Goal: Transaction & Acquisition: Purchase product/service

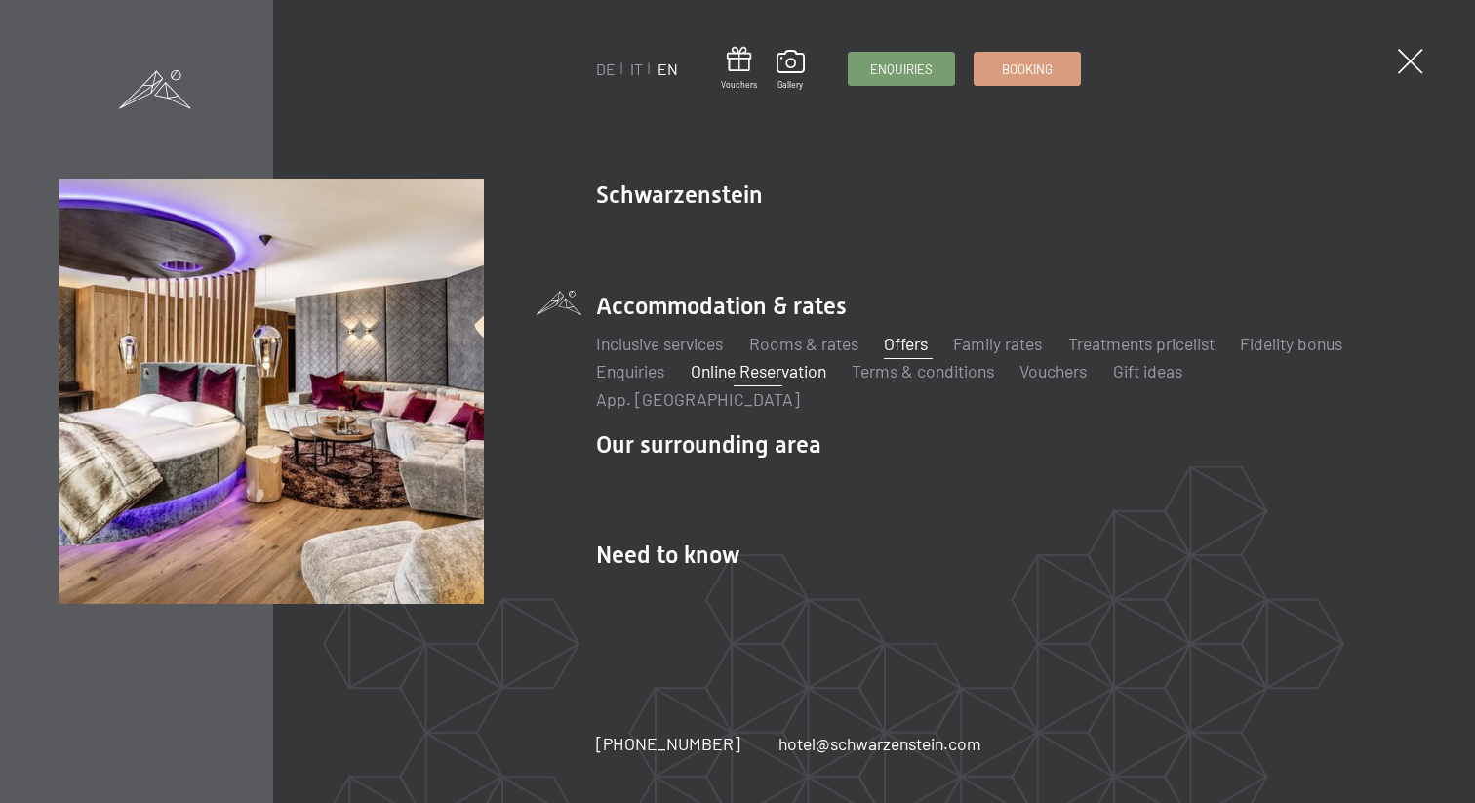
click at [914, 354] on link "Offers" at bounding box center [906, 343] width 44 height 21
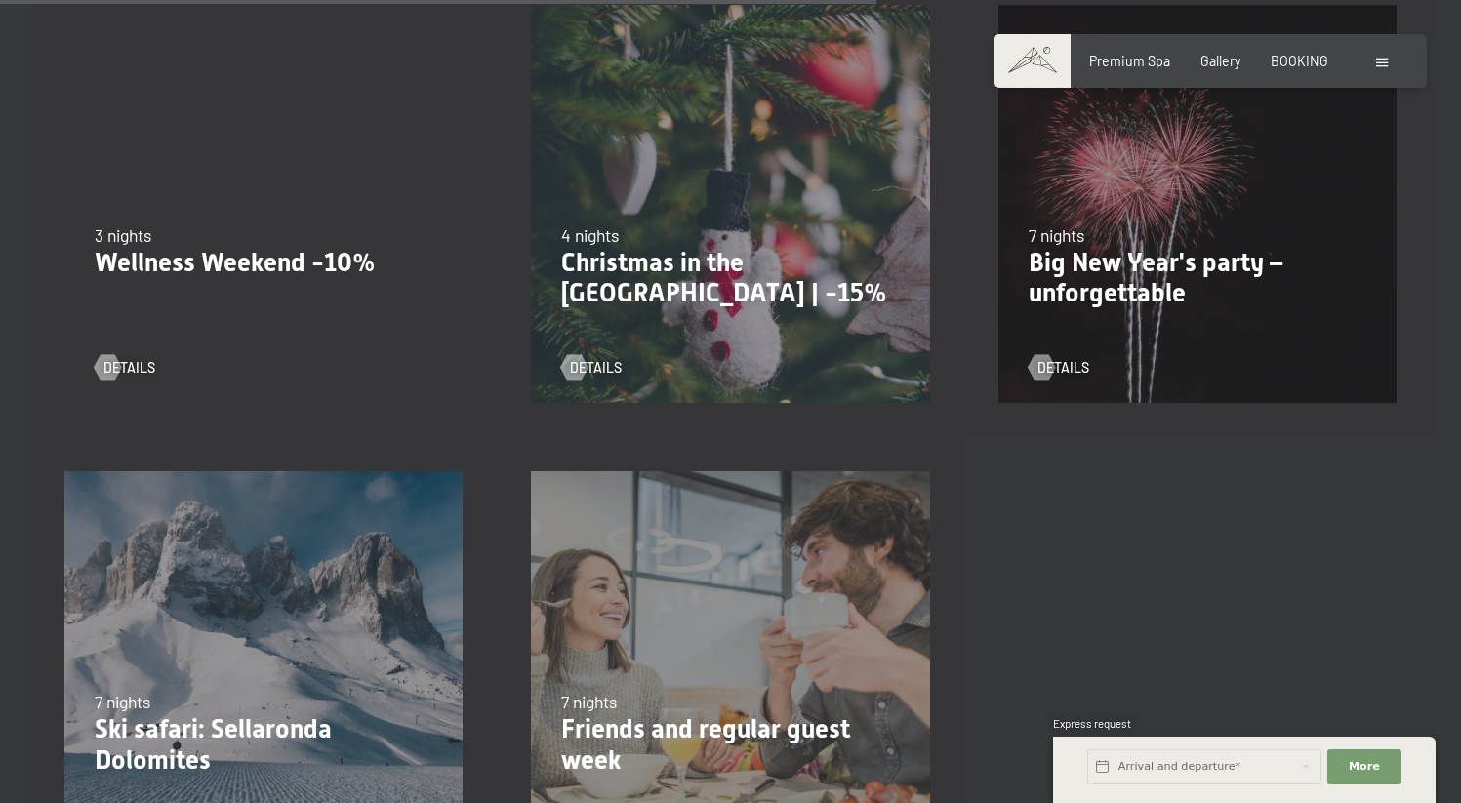
scroll to position [2021, 0]
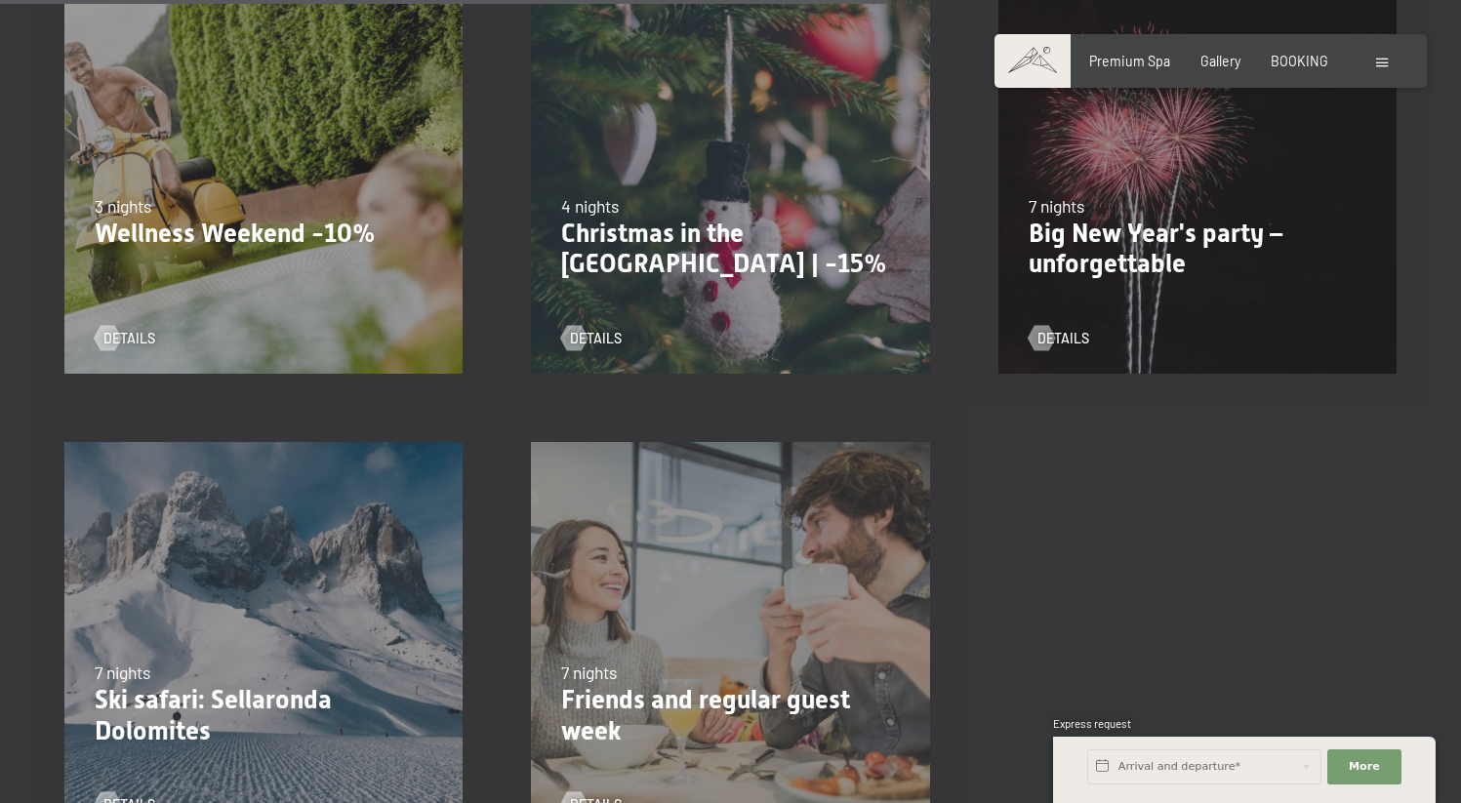
click at [210, 233] on p "Wellness Weekend -10%" at bounding box center [264, 234] width 338 height 31
click at [111, 332] on div at bounding box center [107, 337] width 15 height 25
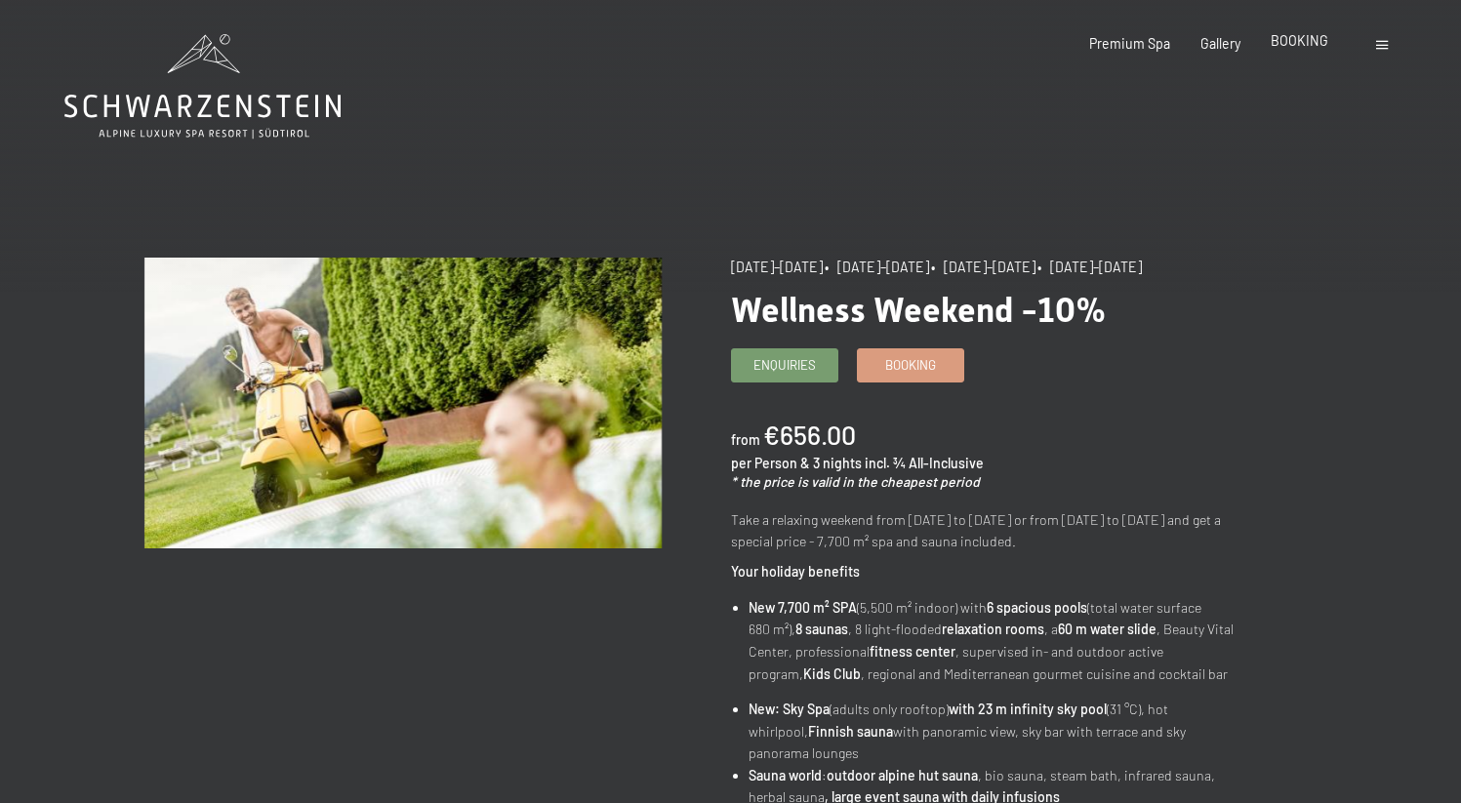
click at [1310, 49] on span "BOOKING" at bounding box center [1300, 40] width 58 height 17
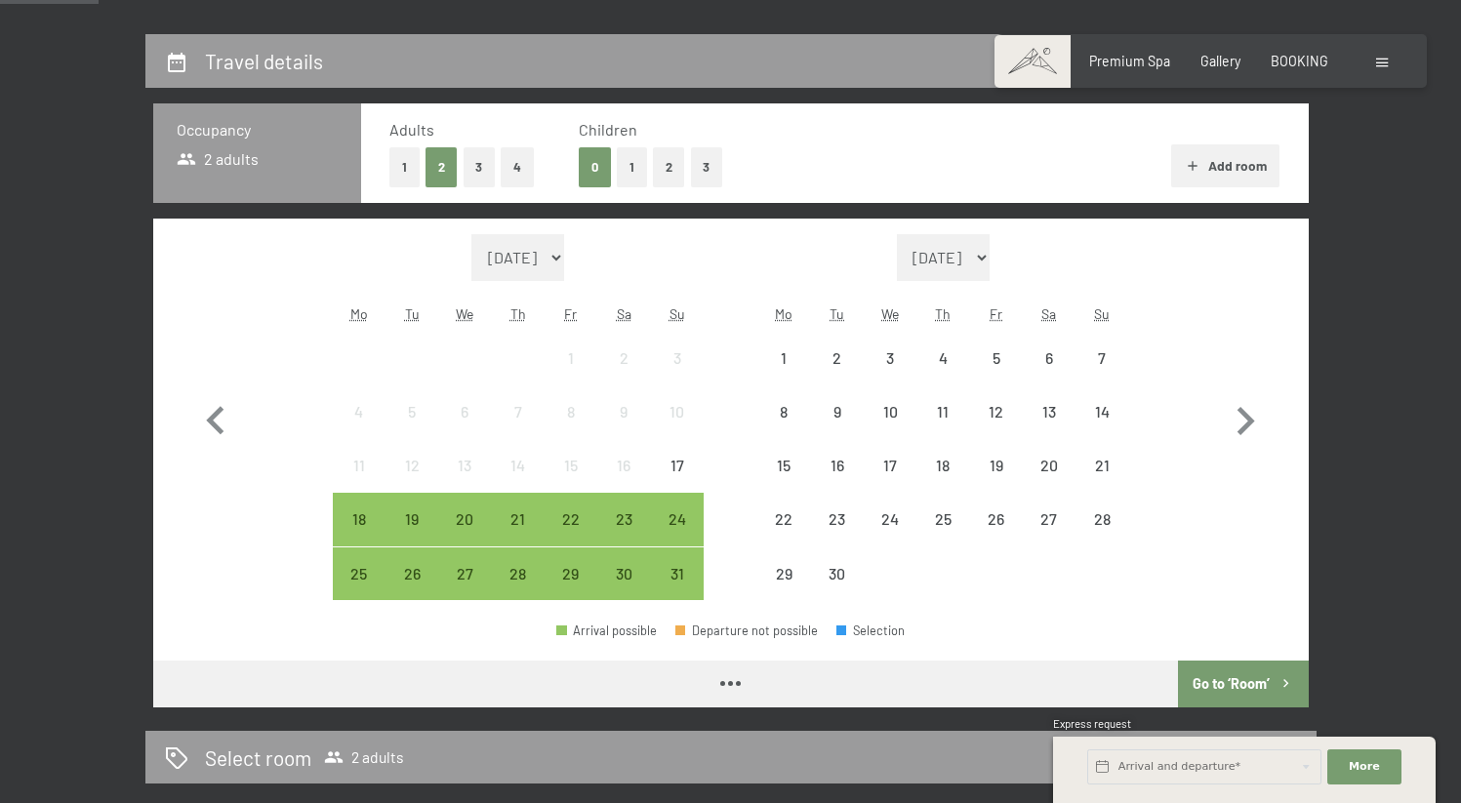
scroll to position [437, 0]
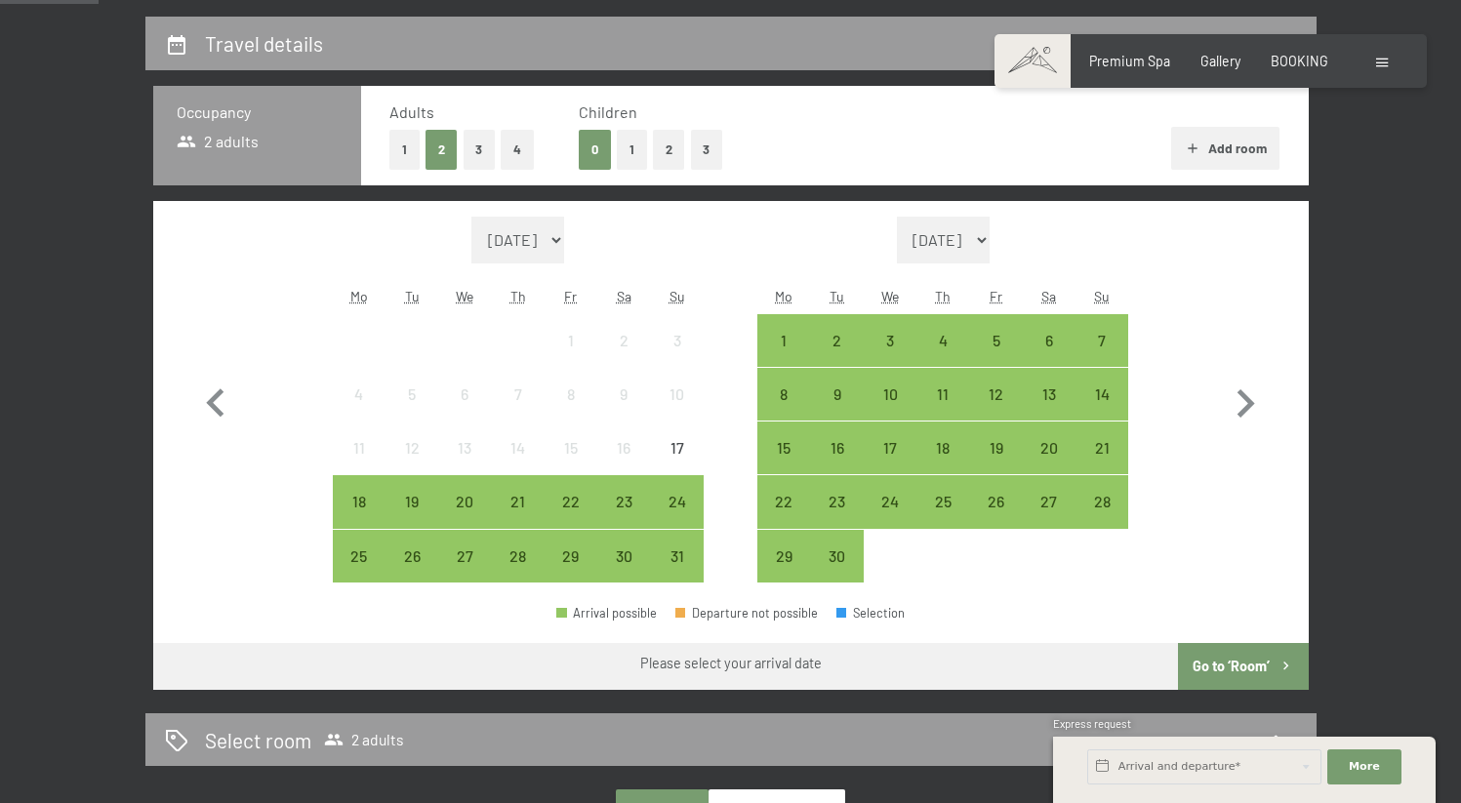
click at [476, 145] on button "3" at bounding box center [480, 150] width 32 height 40
click at [1054, 452] on div "20" at bounding box center [1049, 464] width 49 height 49
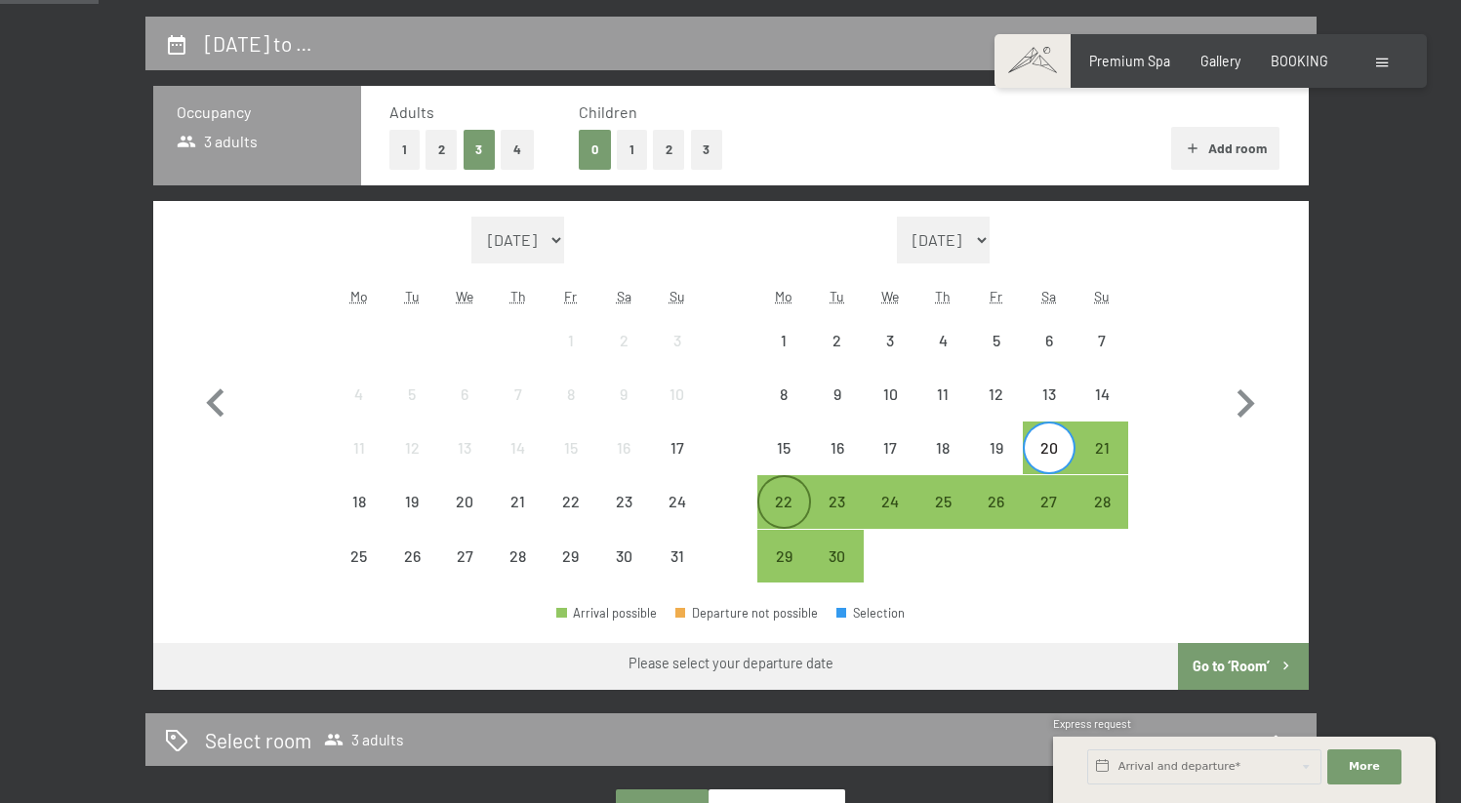
click at [779, 504] on div "22" at bounding box center [783, 518] width 49 height 49
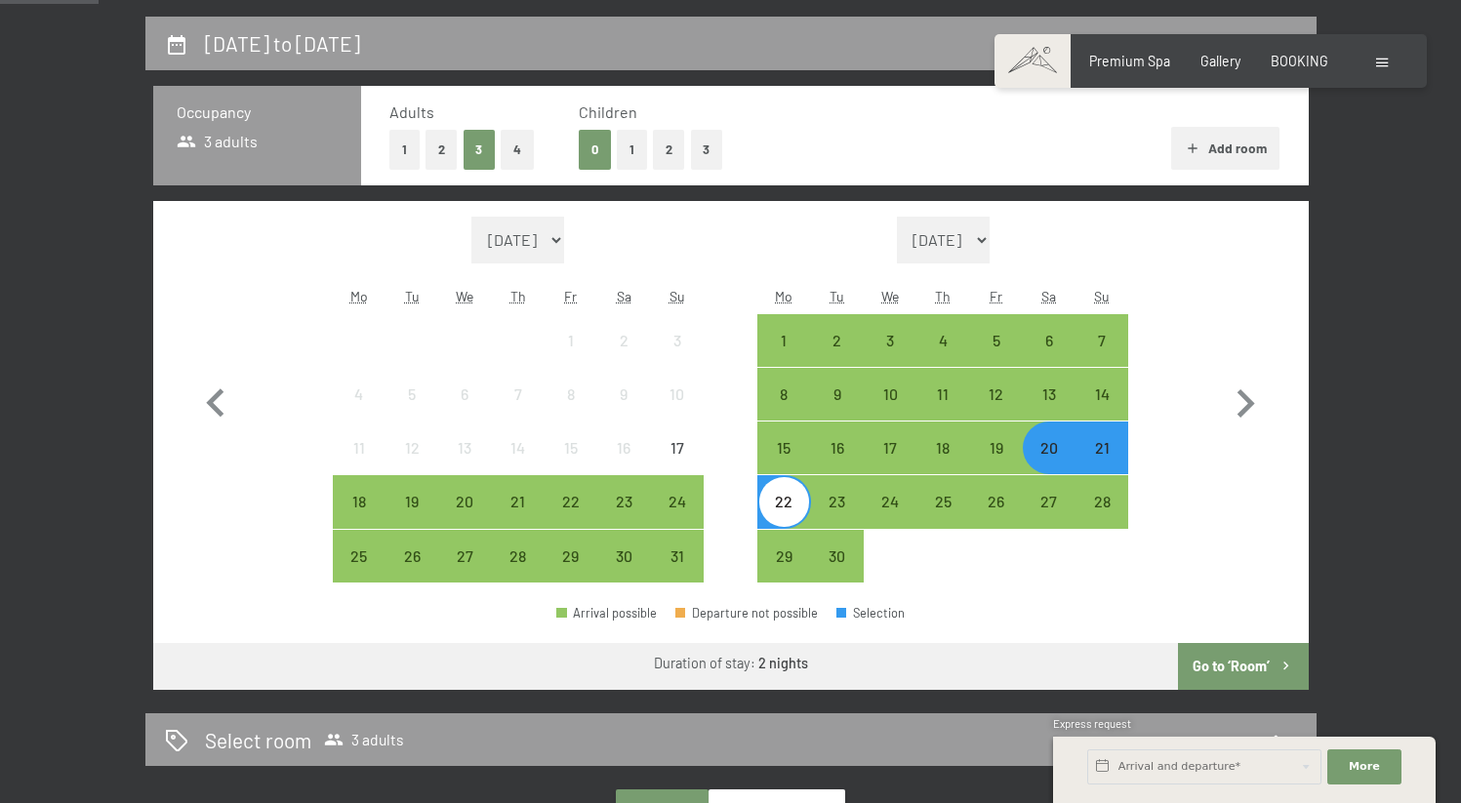
click at [1228, 674] on button "Go to ‘Room’" at bounding box center [1243, 666] width 130 height 47
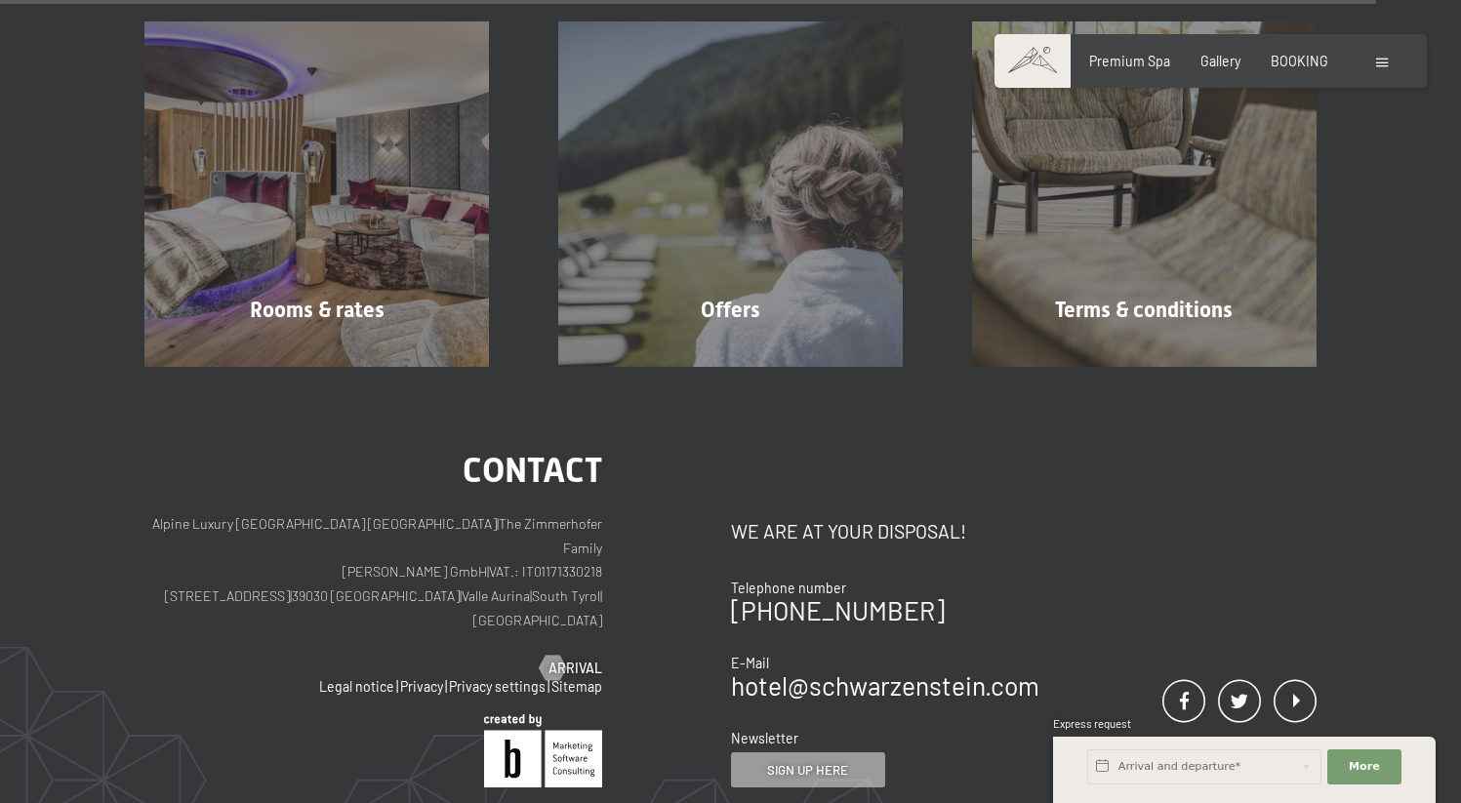
scroll to position [5282, 0]
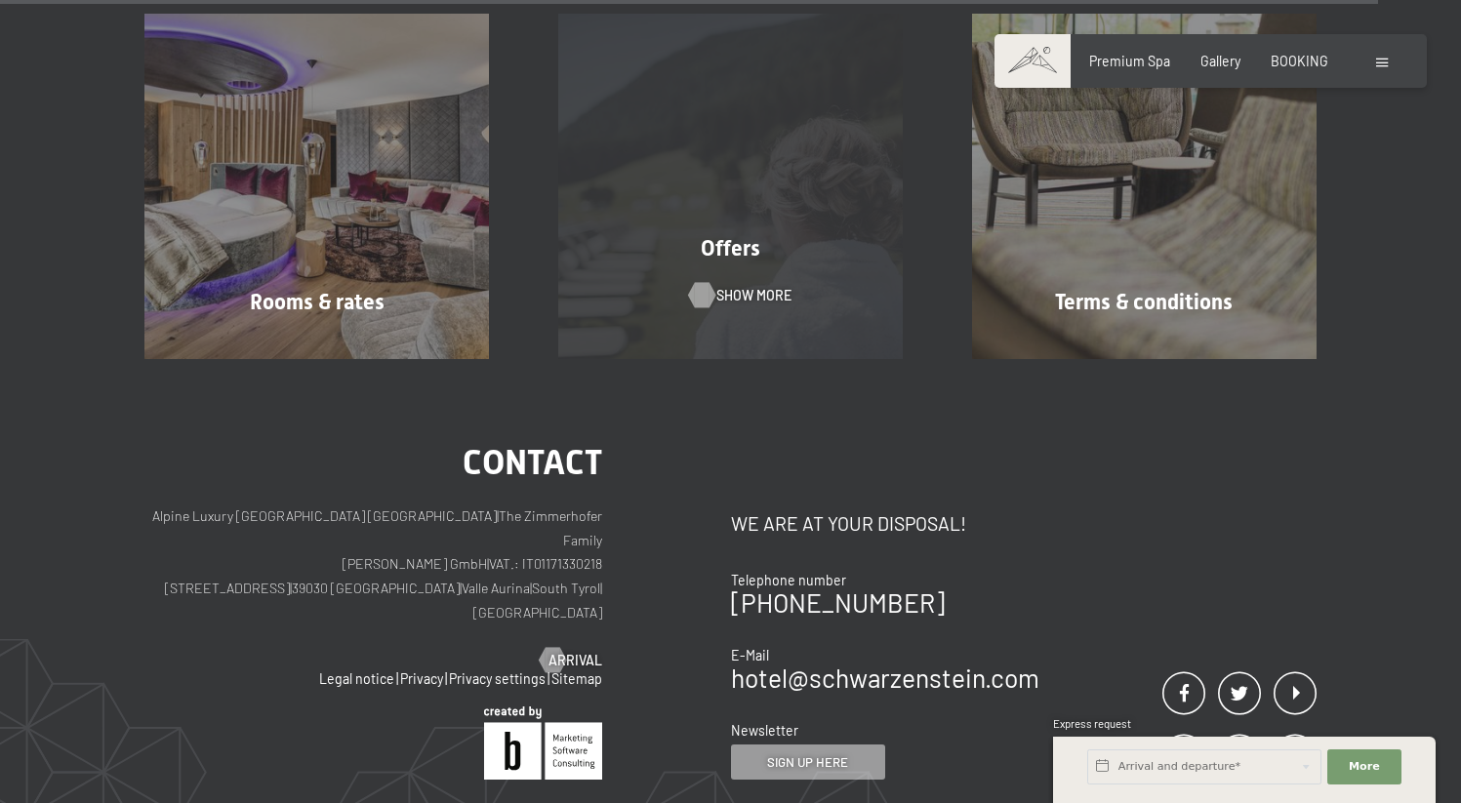
click at [707, 282] on div at bounding box center [701, 294] width 15 height 25
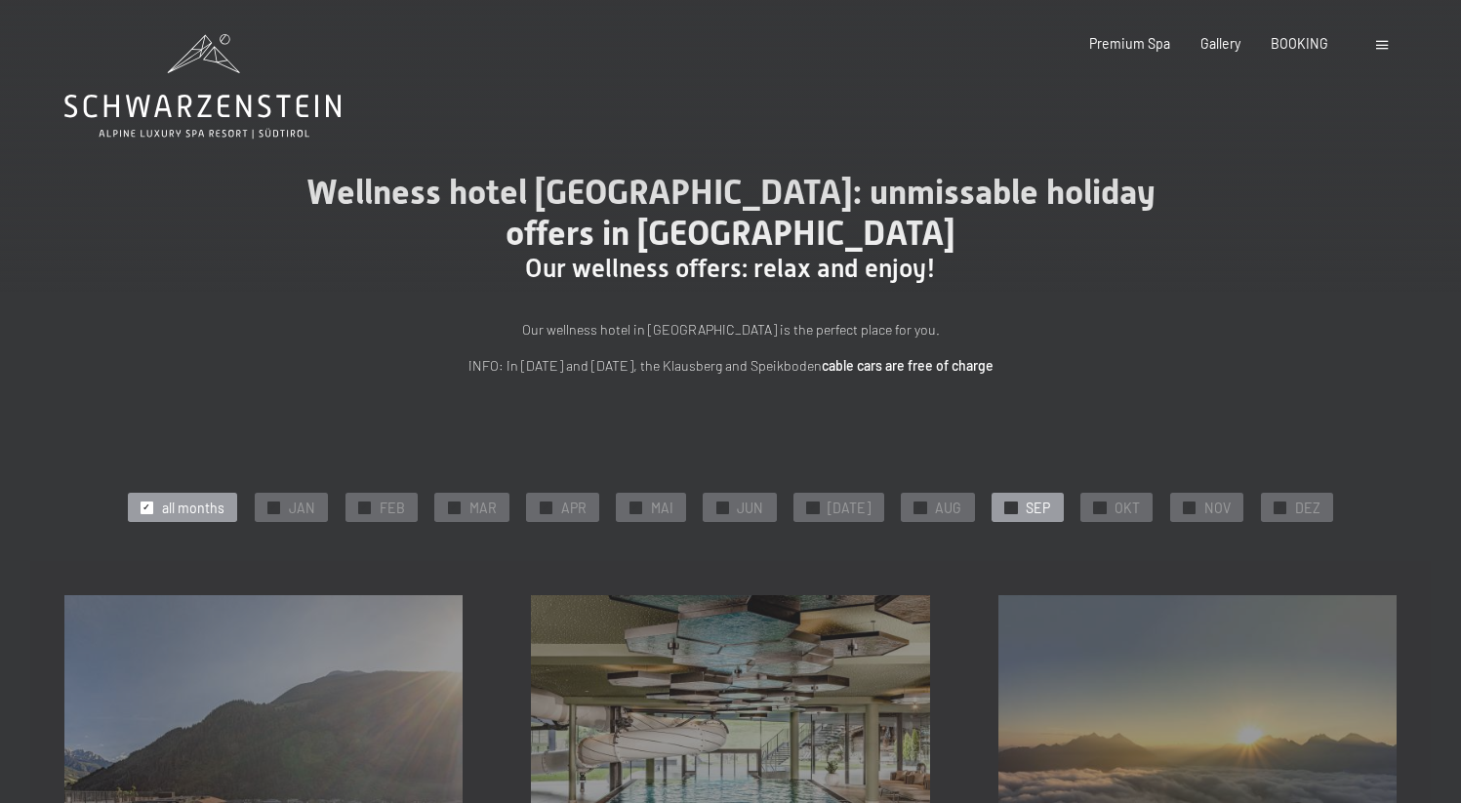
click at [1026, 505] on span "SEP" at bounding box center [1038, 509] width 24 height 20
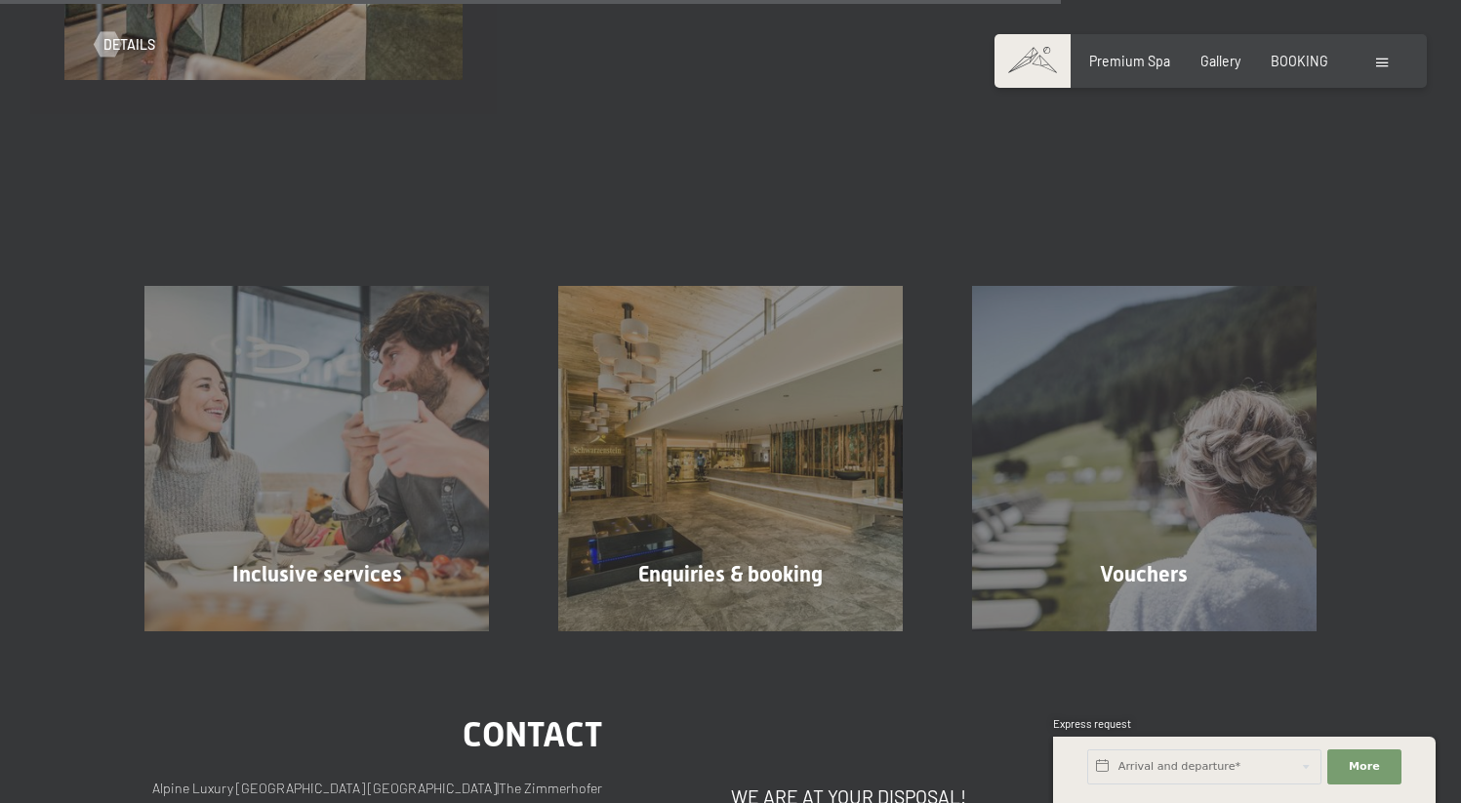
scroll to position [1851, 0]
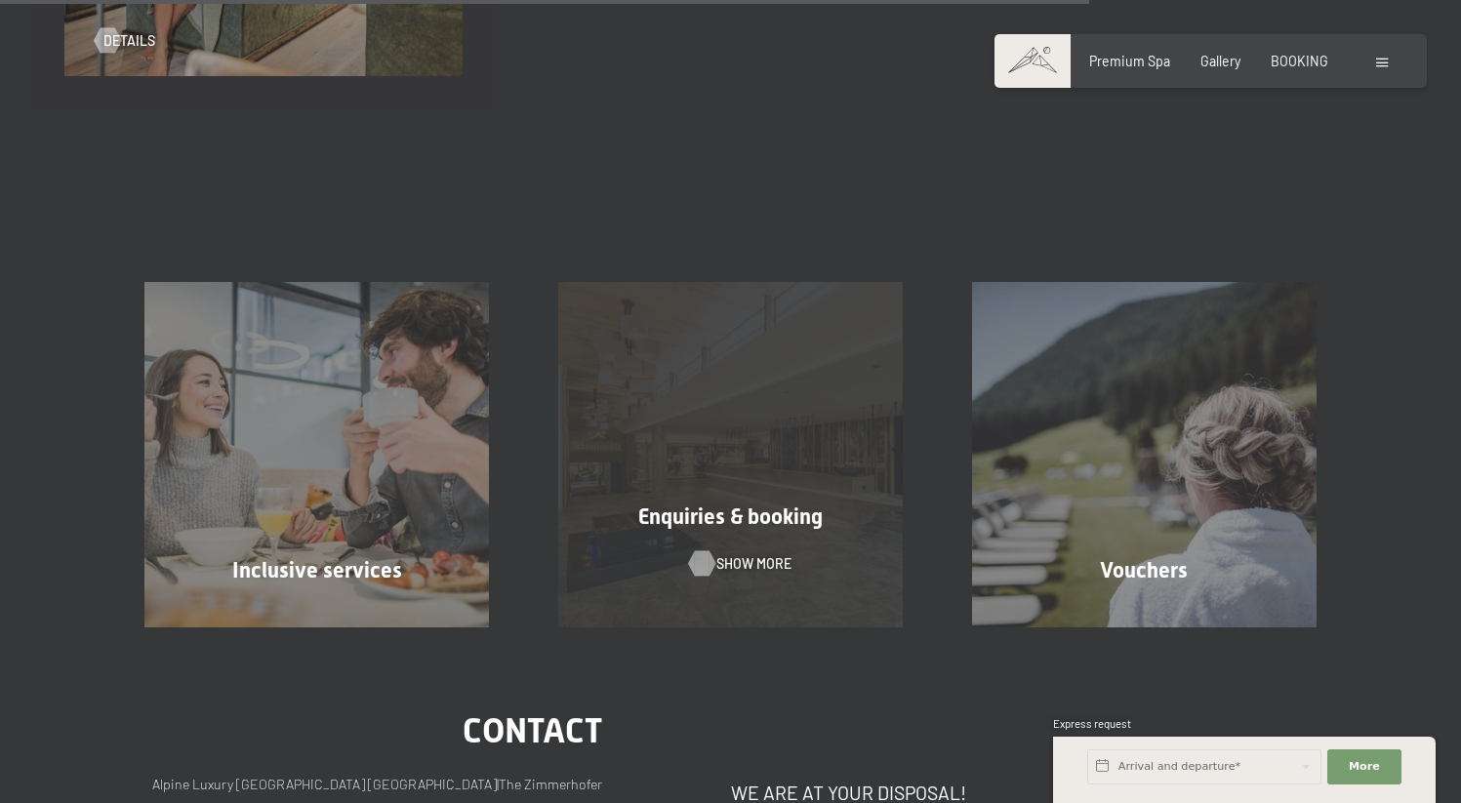
click at [705, 561] on div at bounding box center [701, 563] width 15 height 25
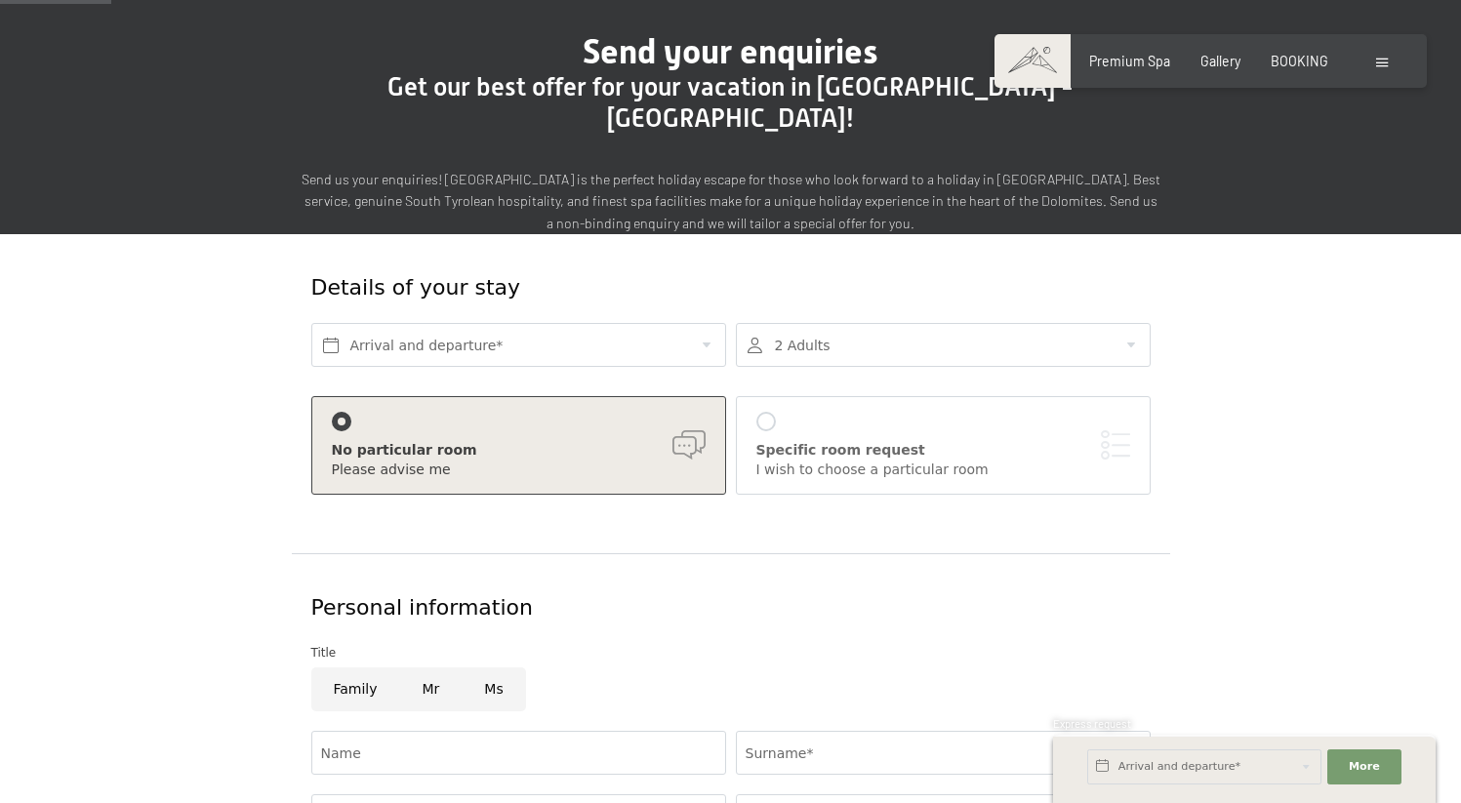
scroll to position [125, 0]
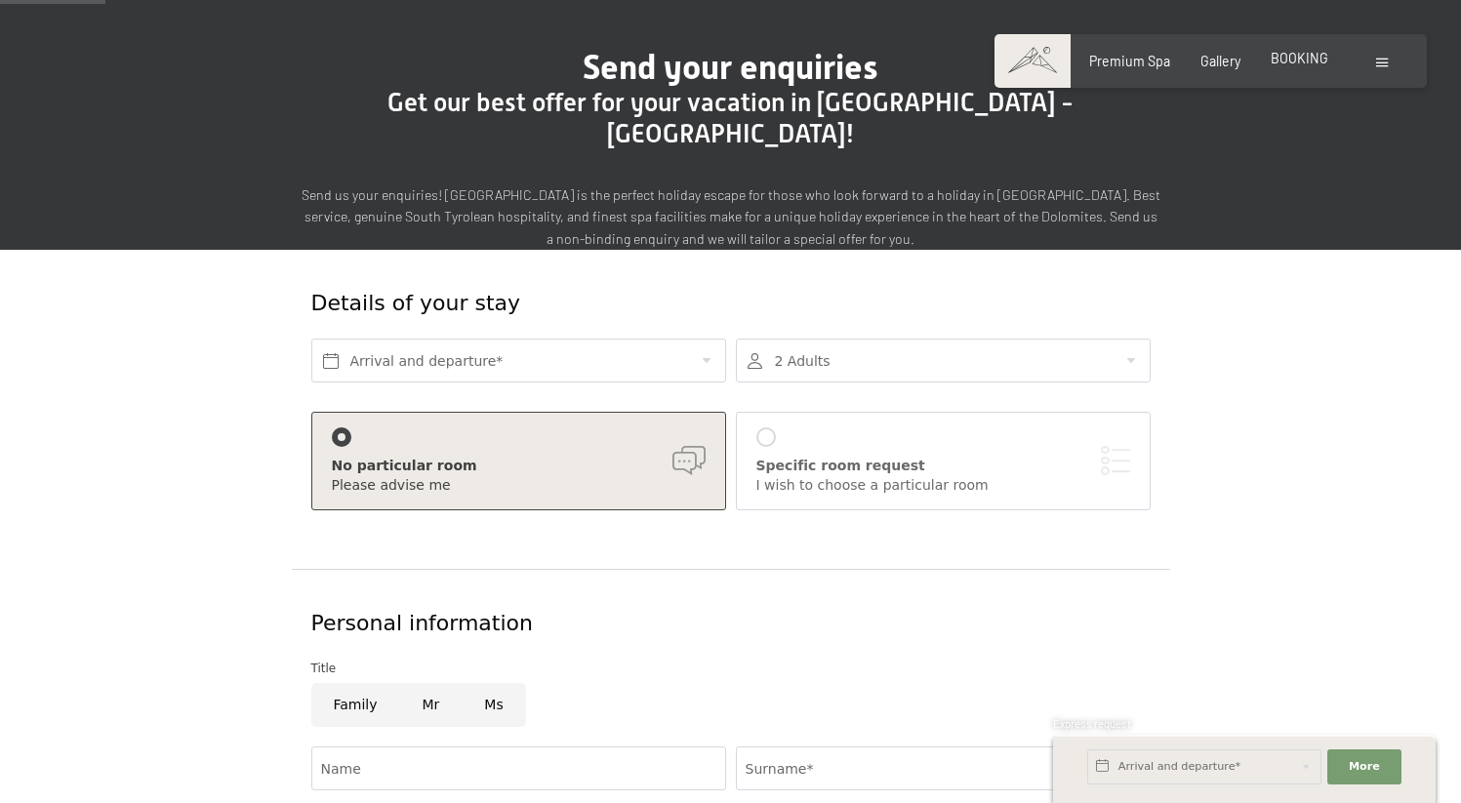
click at [1296, 62] on span "BOOKING" at bounding box center [1300, 58] width 58 height 17
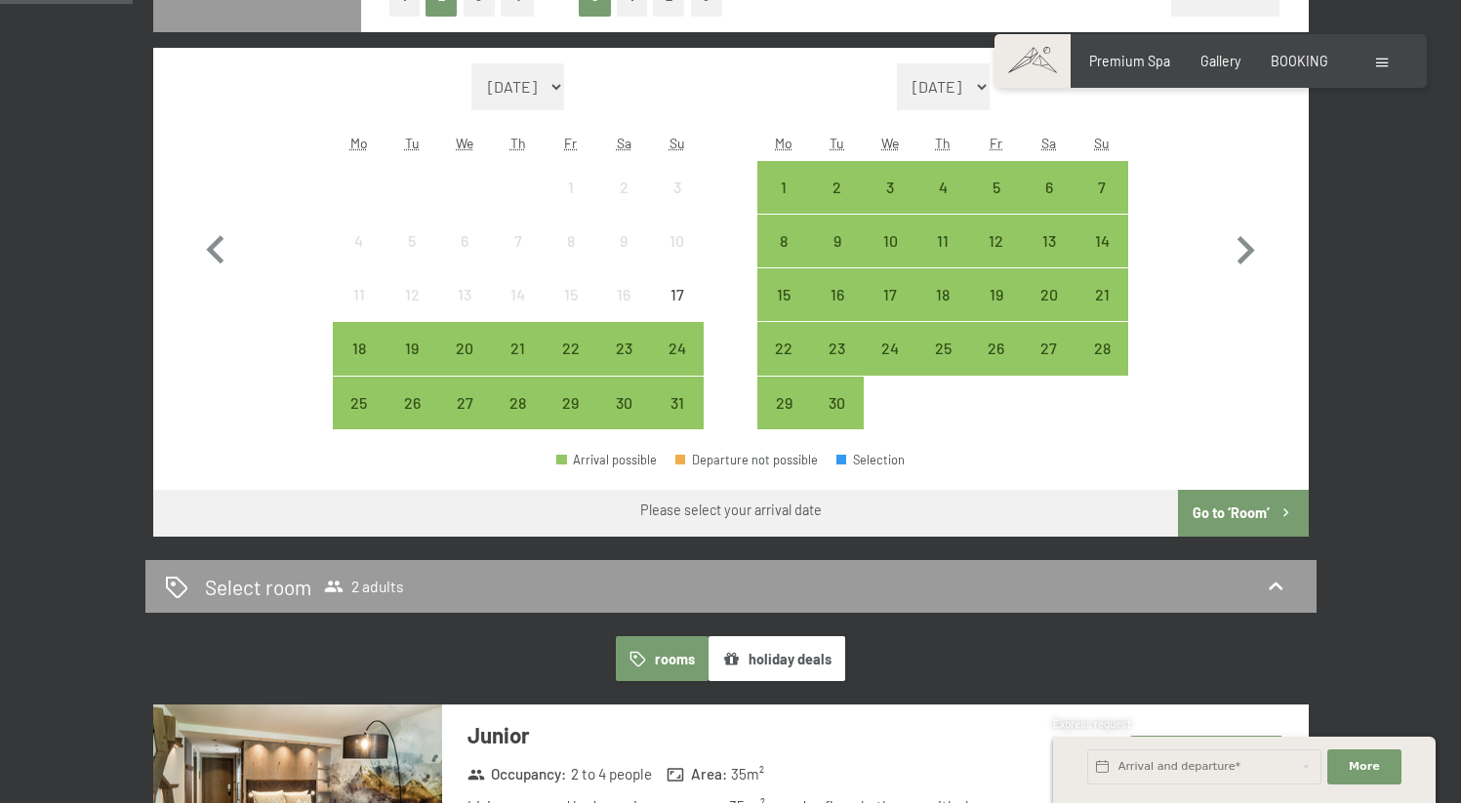
scroll to position [586, 0]
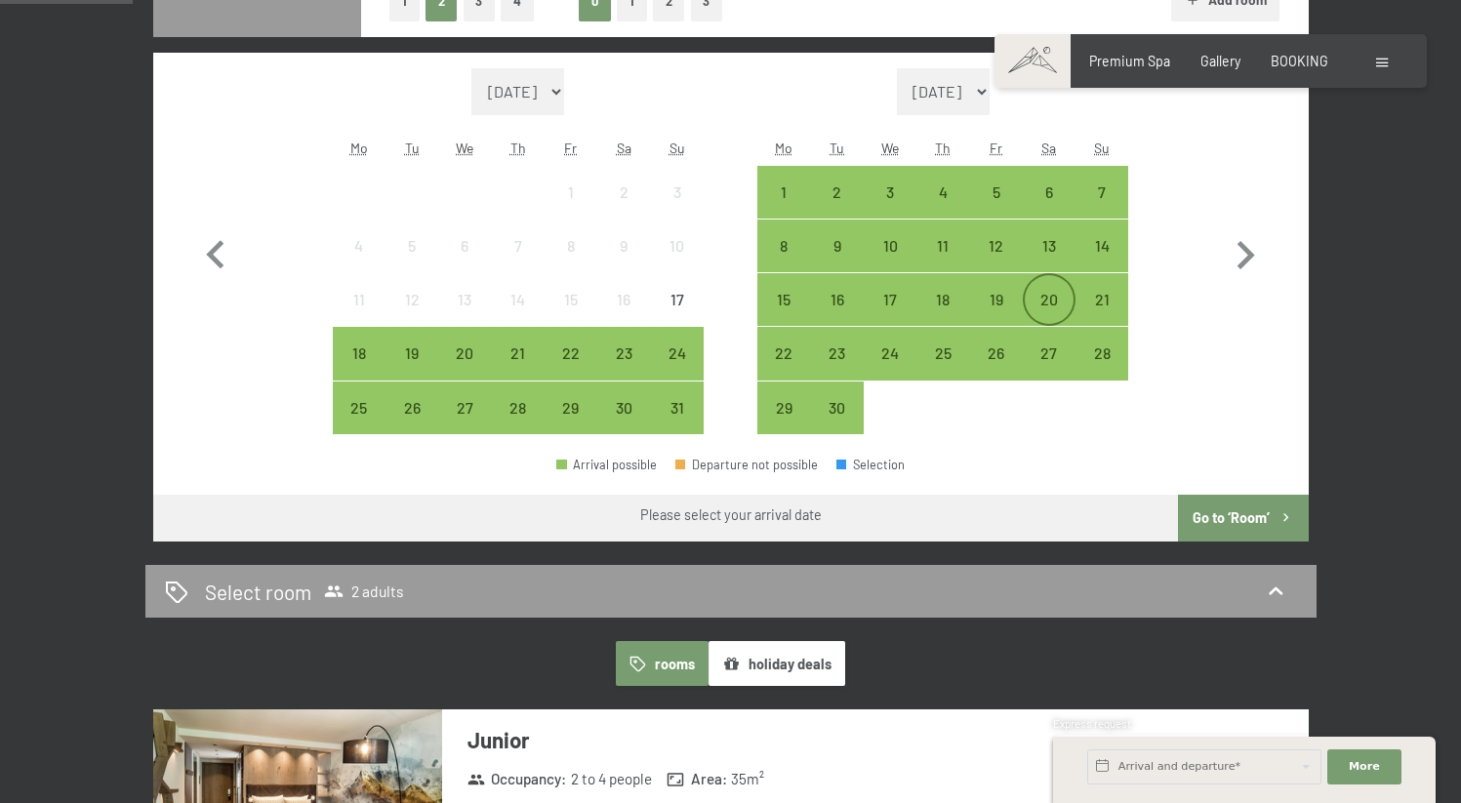
click at [1057, 296] on div "20" at bounding box center [1049, 316] width 49 height 49
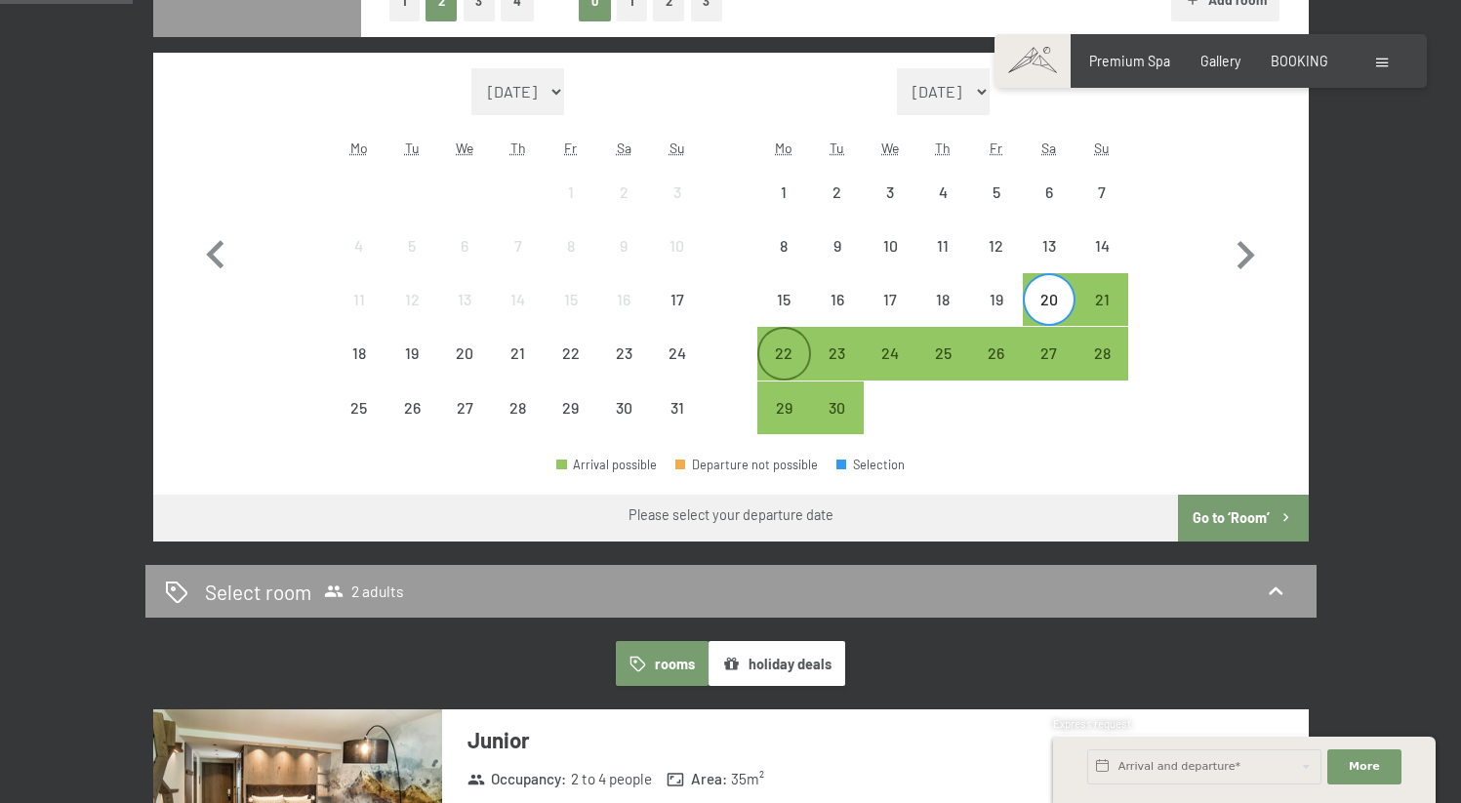
click at [775, 355] on div "22" at bounding box center [783, 369] width 49 height 49
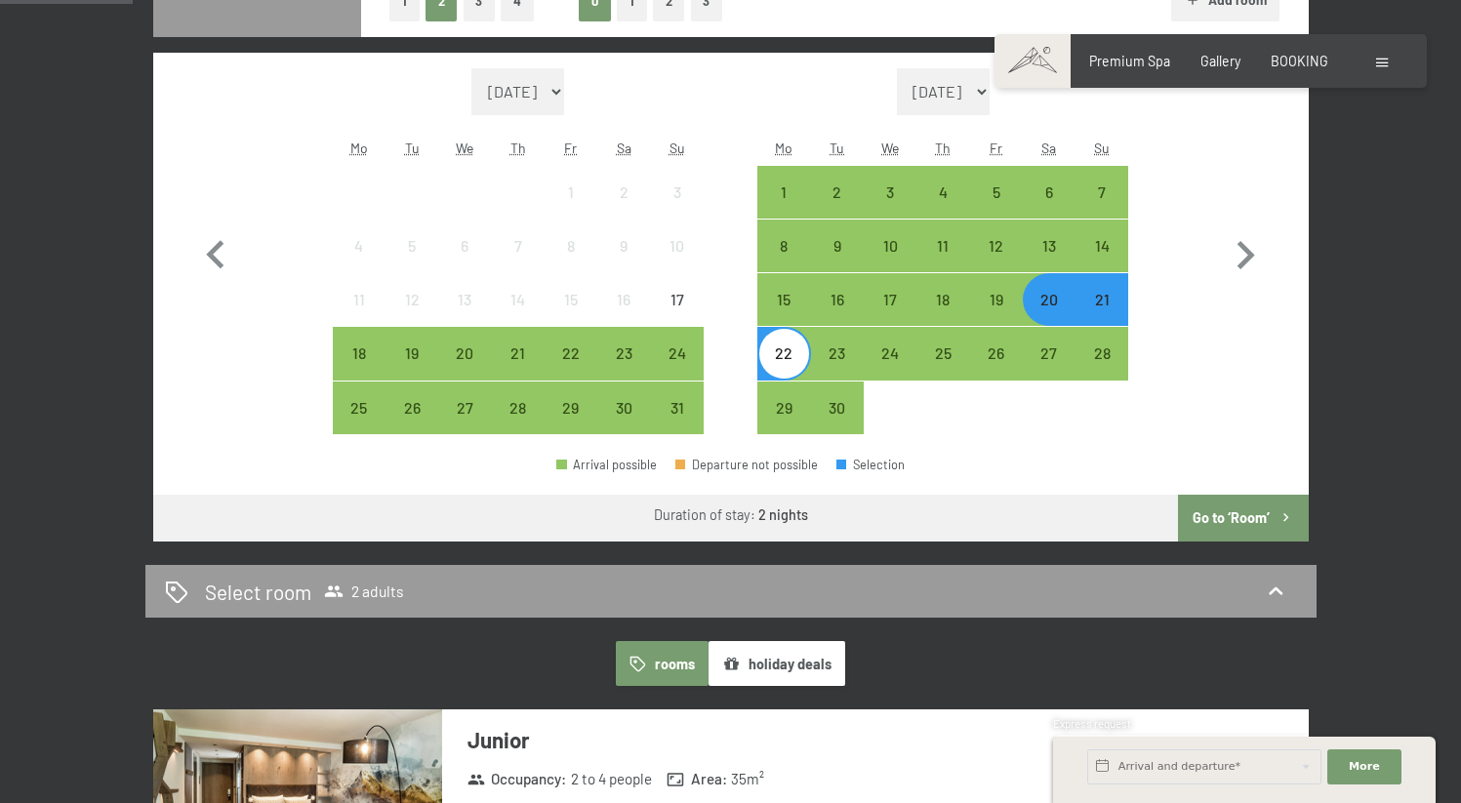
click at [1237, 521] on button "Go to ‘Room’" at bounding box center [1243, 518] width 130 height 47
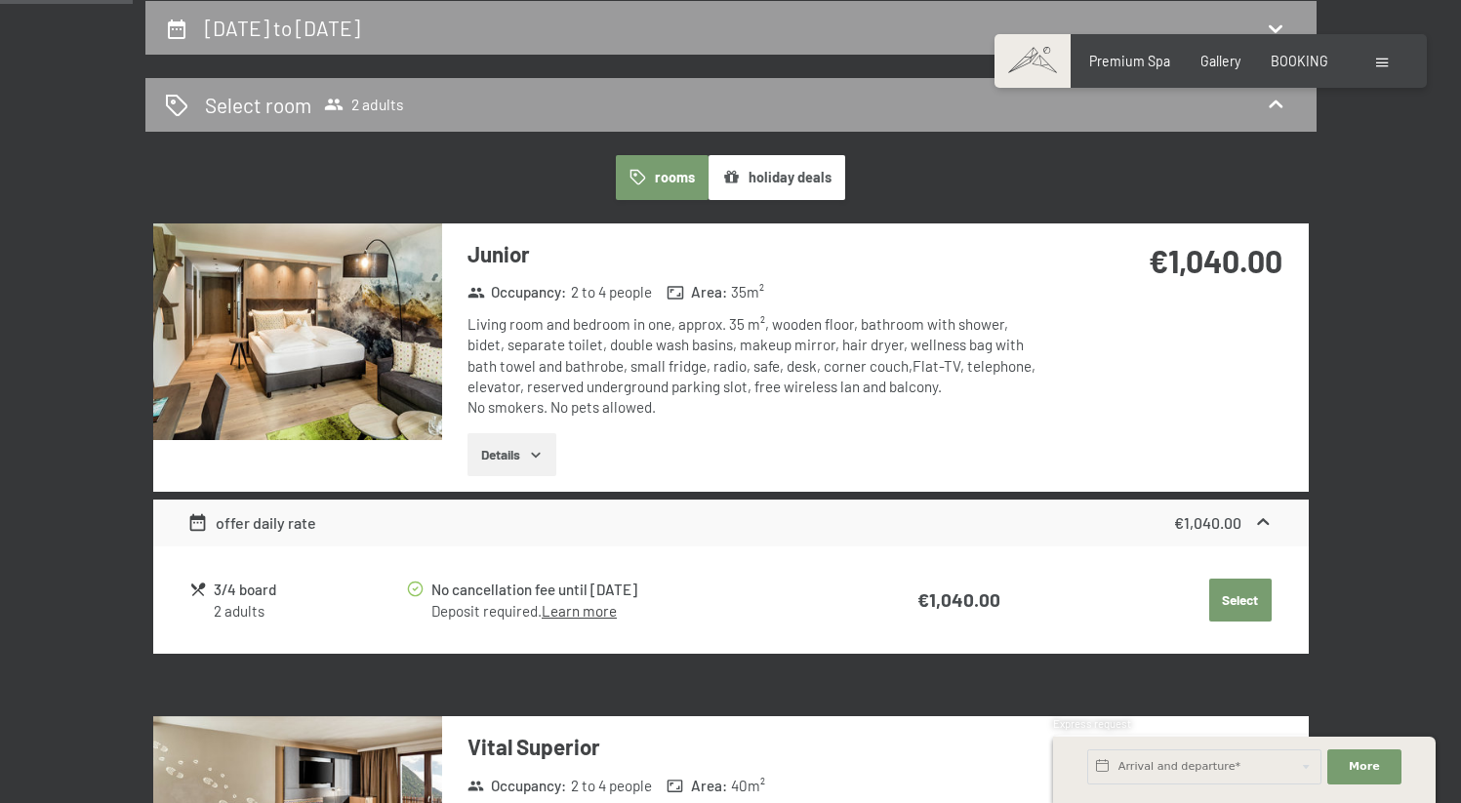
scroll to position [450, 0]
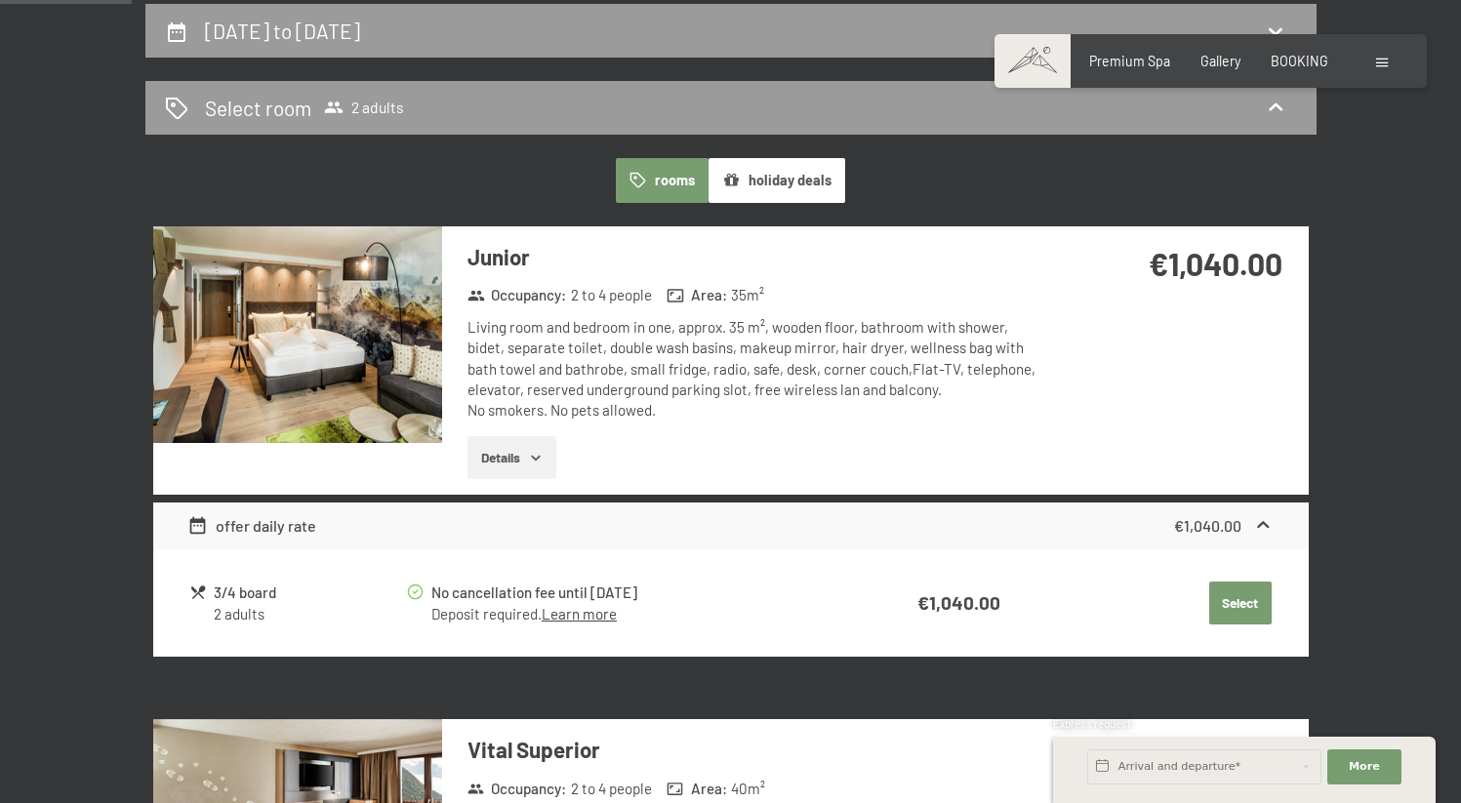
click at [510, 451] on button "Details" at bounding box center [511, 457] width 89 height 43
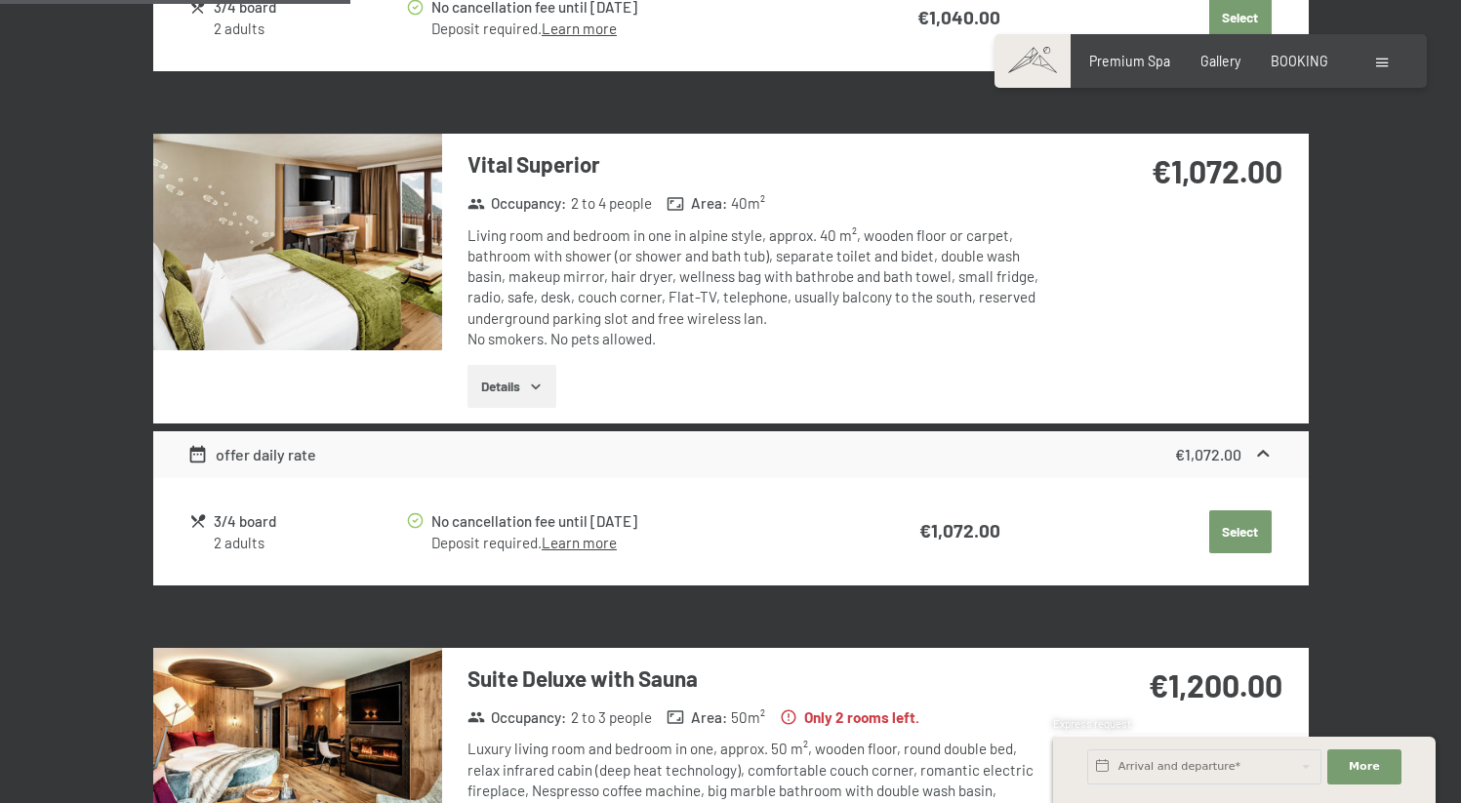
scroll to position [1265, 0]
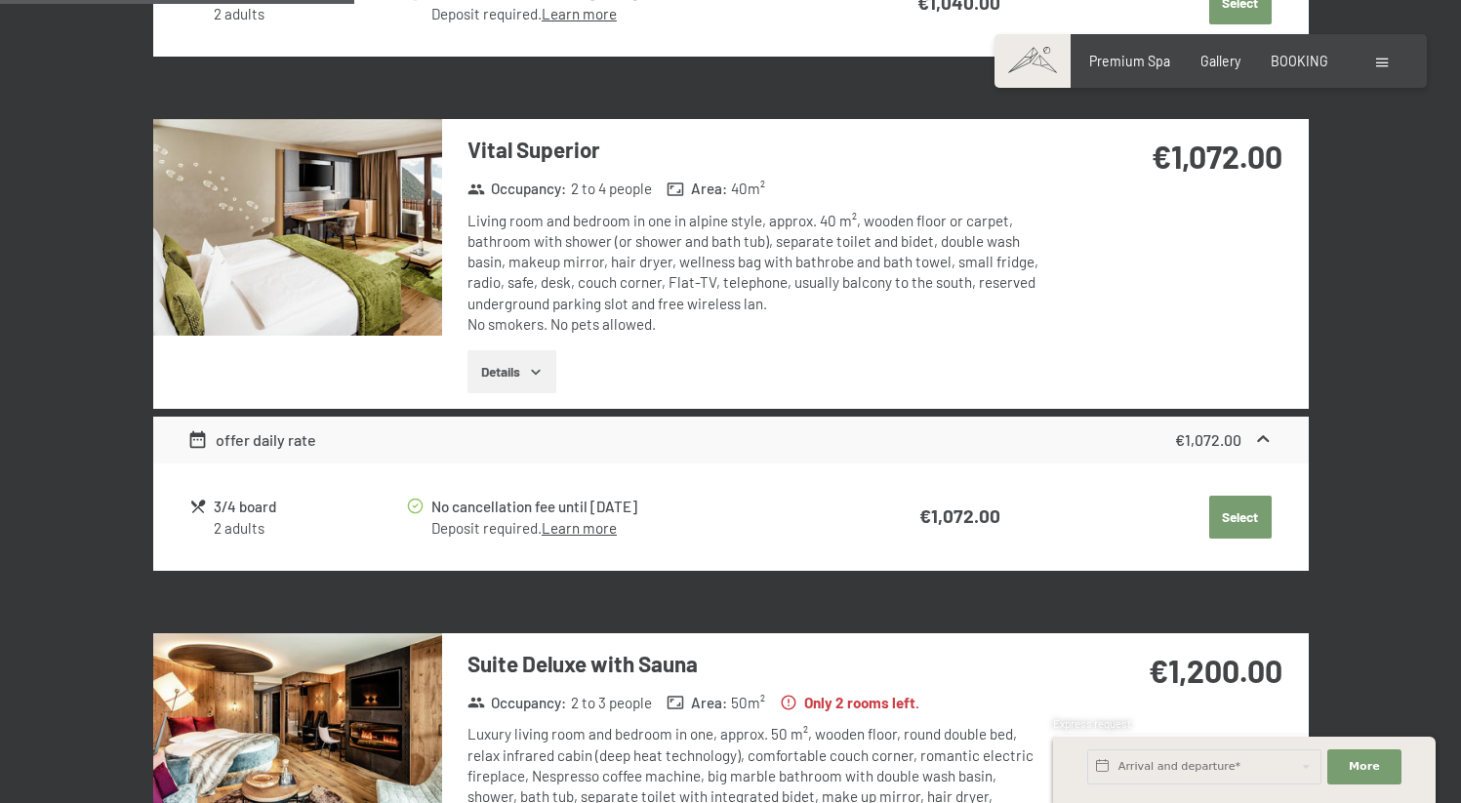
click at [523, 367] on button "Details" at bounding box center [511, 371] width 89 height 43
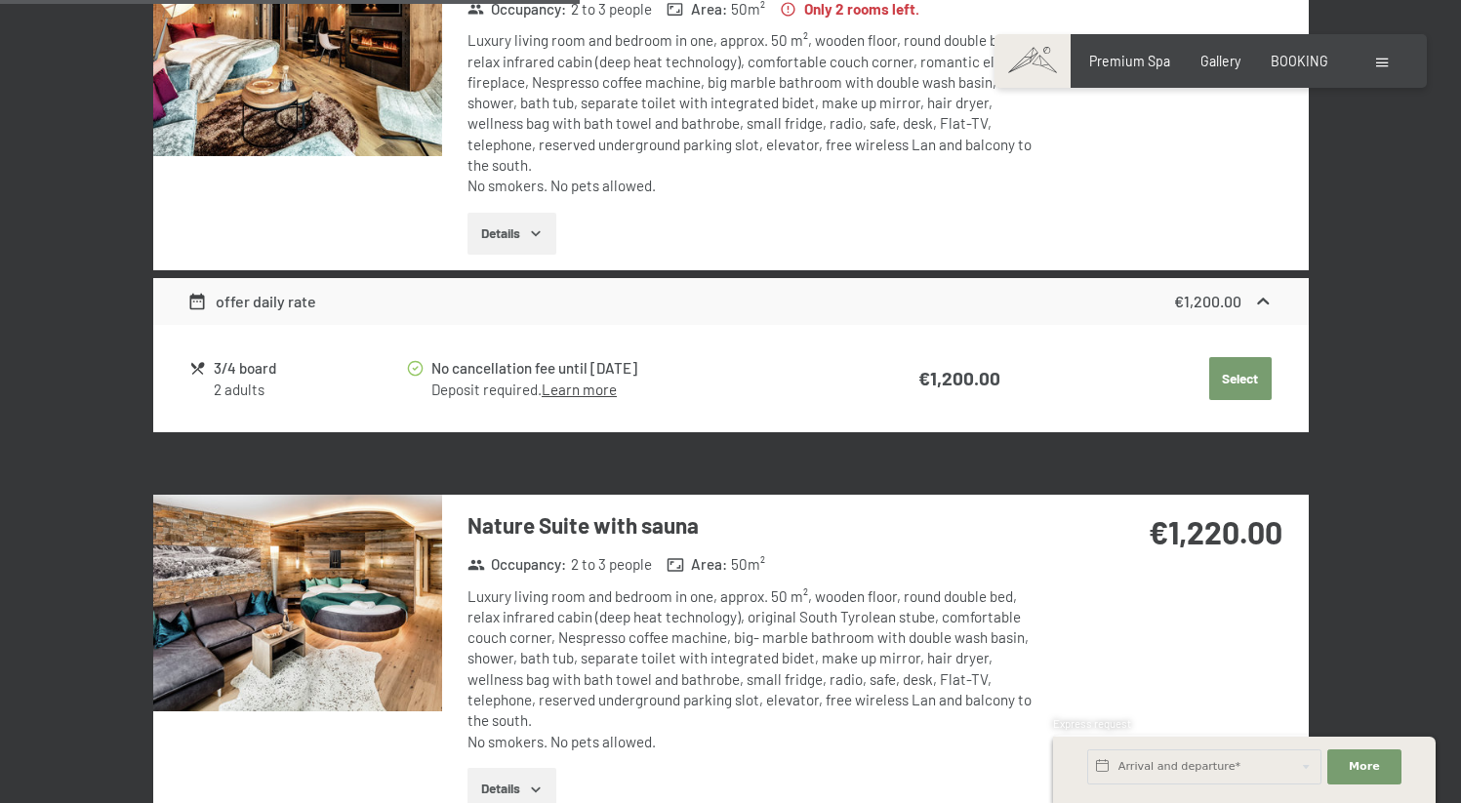
scroll to position [2155, 0]
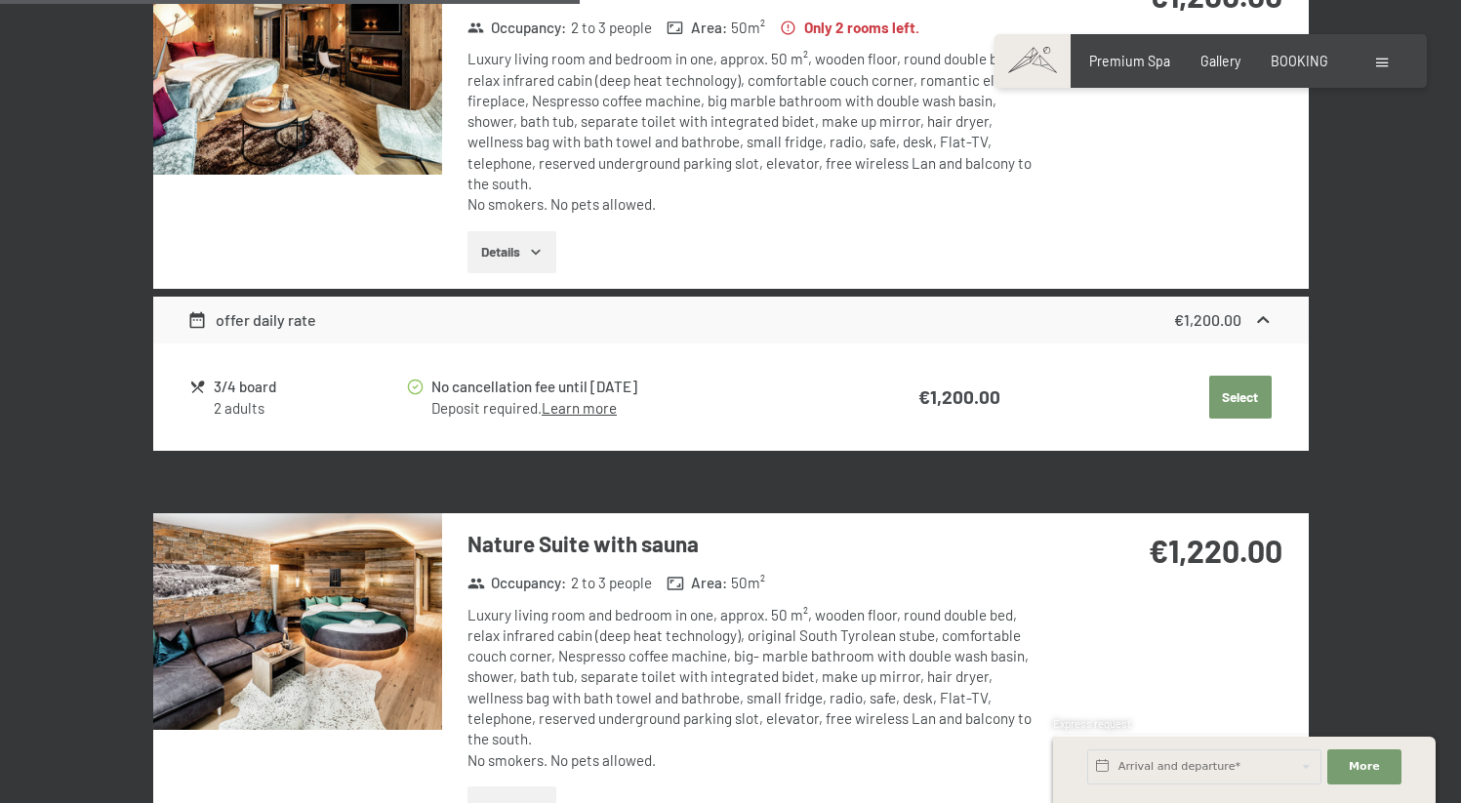
click at [510, 241] on button "Details" at bounding box center [511, 252] width 89 height 43
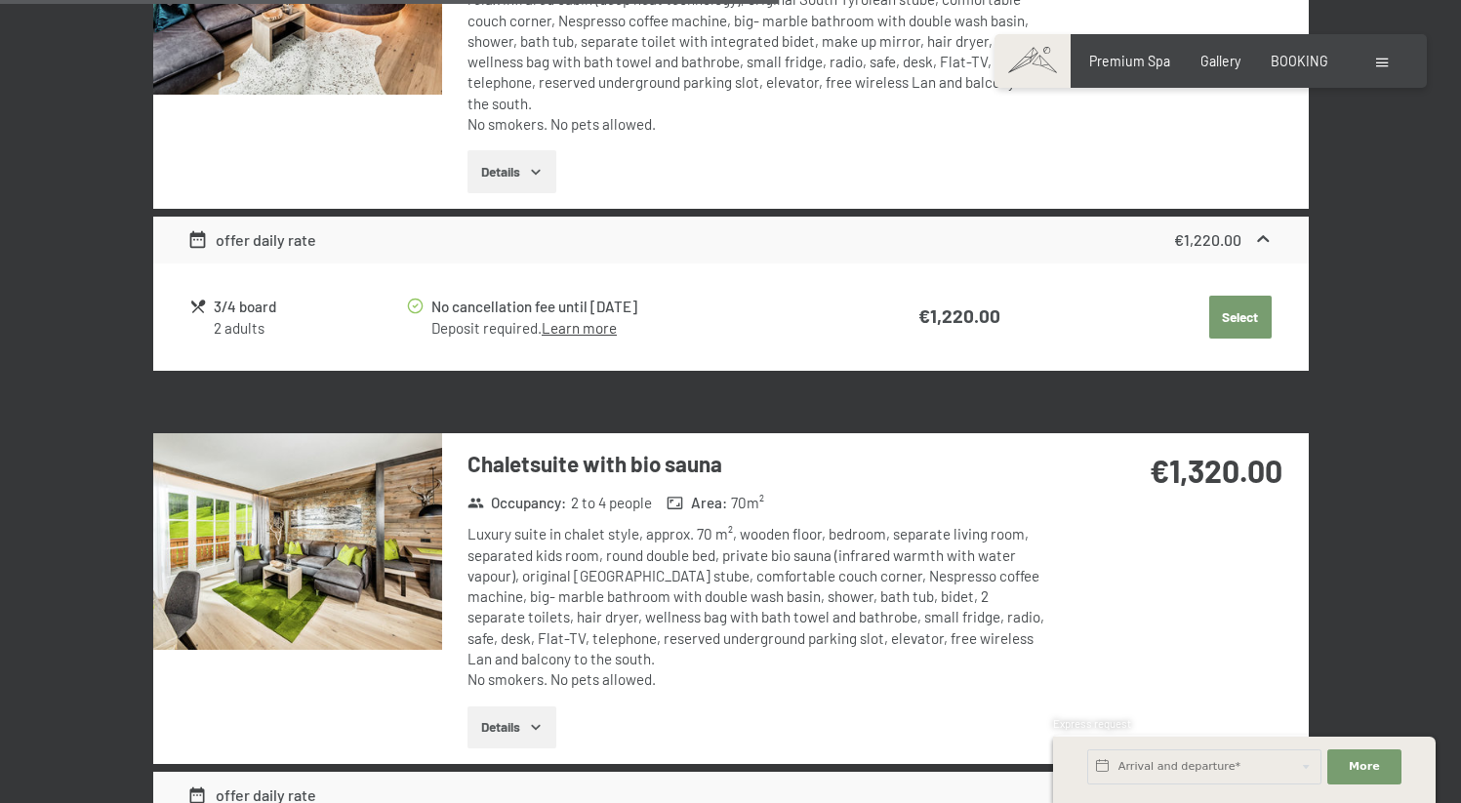
scroll to position [3029, 0]
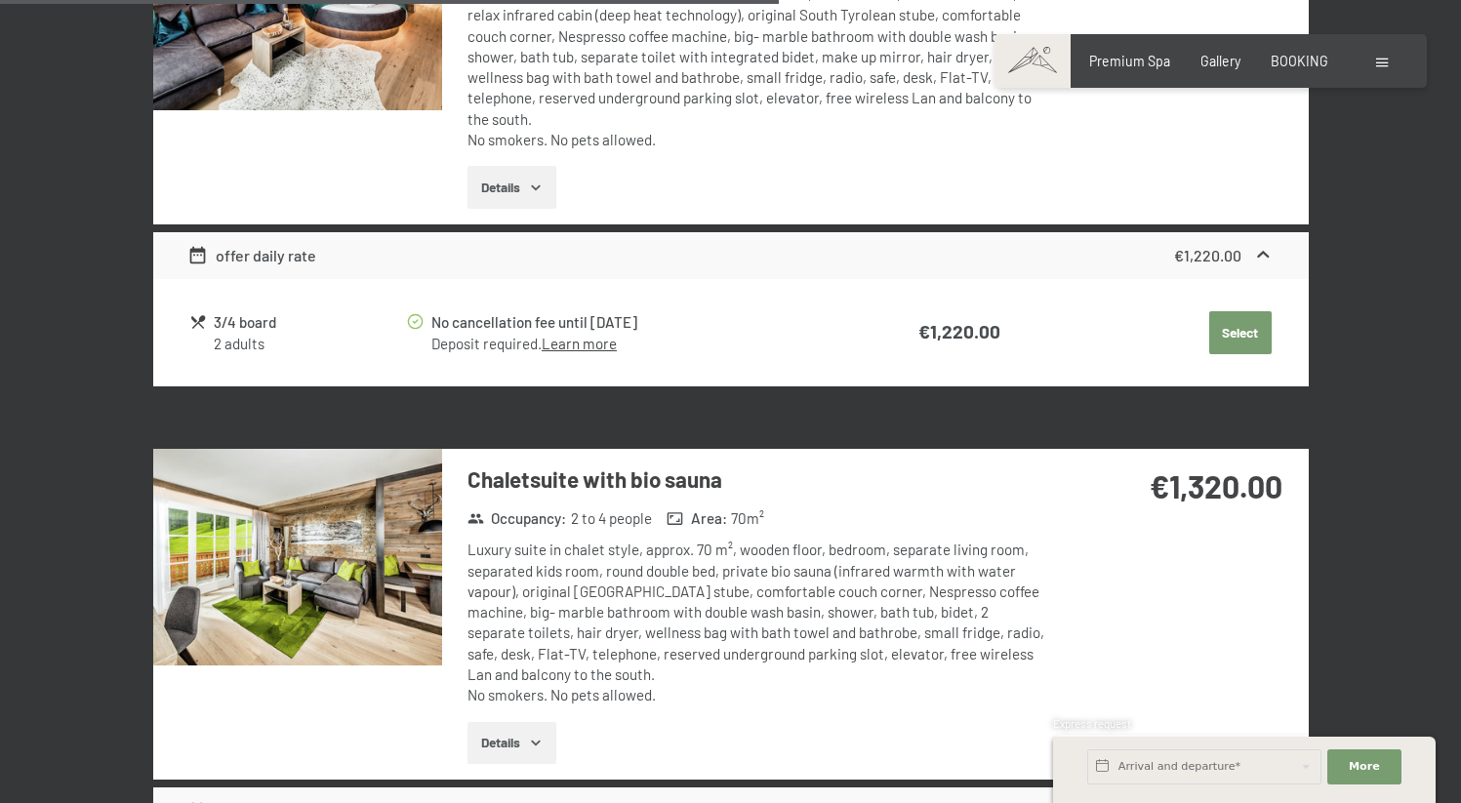
click at [505, 166] on button "Details" at bounding box center [511, 187] width 89 height 43
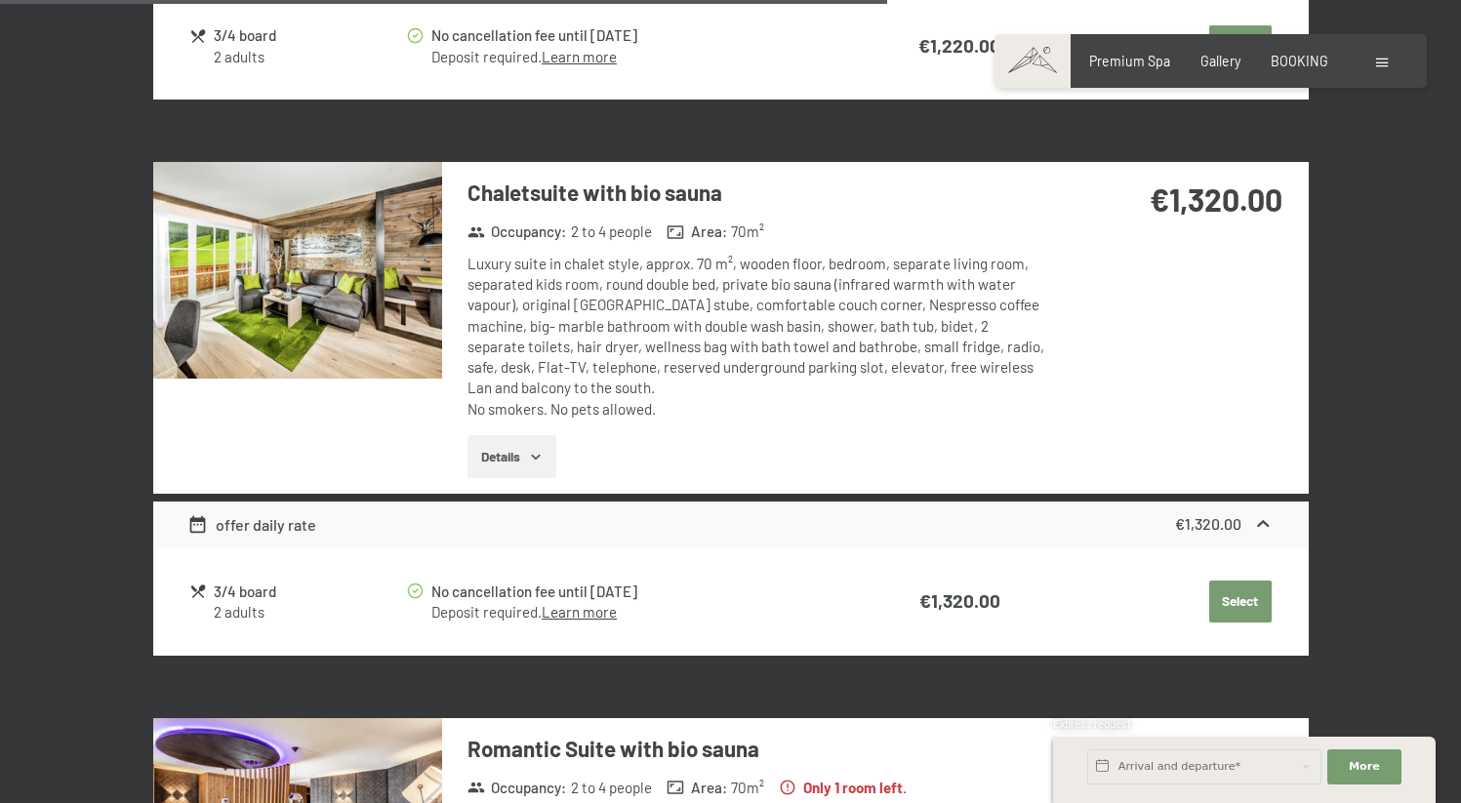
scroll to position [3652, 0]
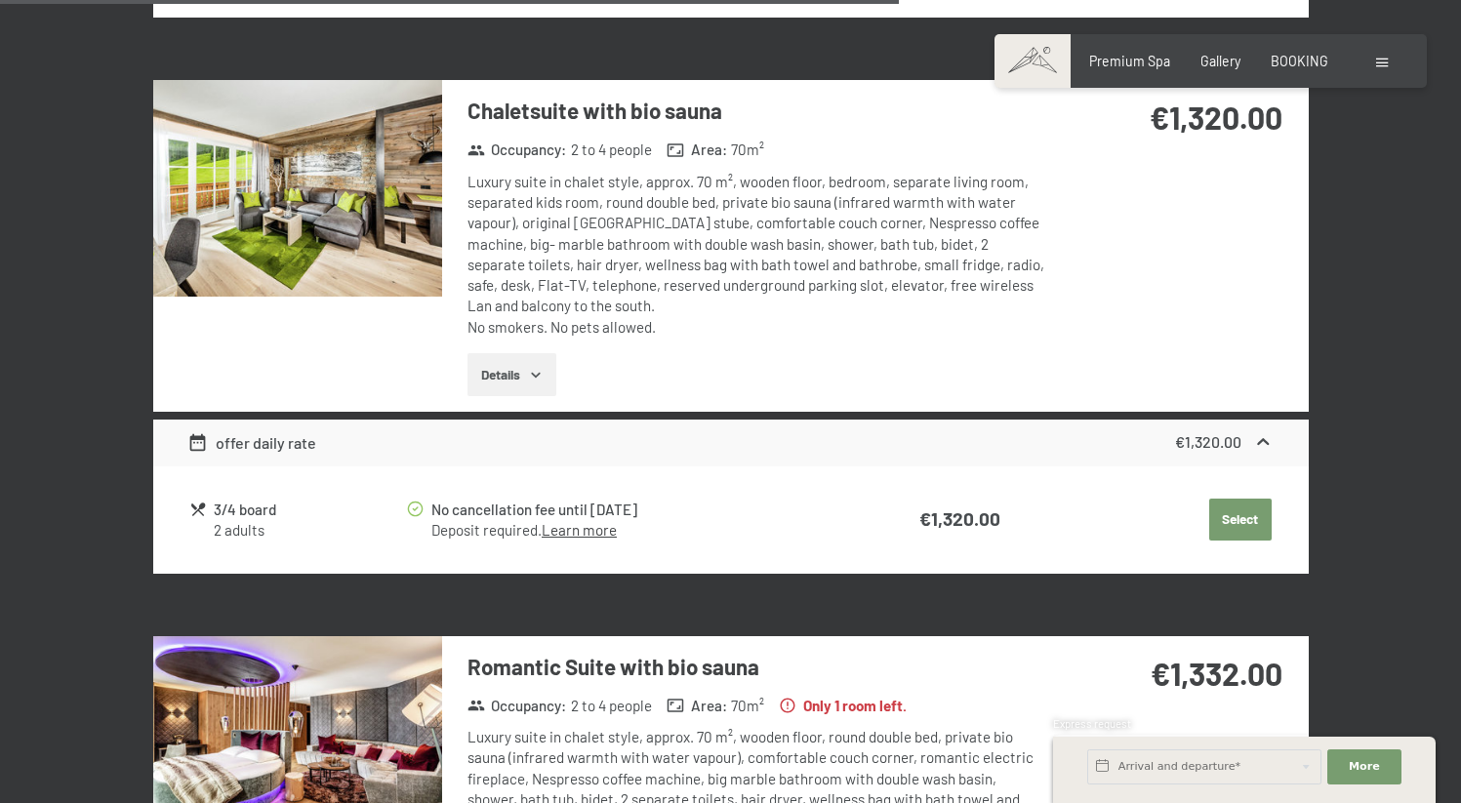
click at [494, 353] on button "Details" at bounding box center [511, 374] width 89 height 43
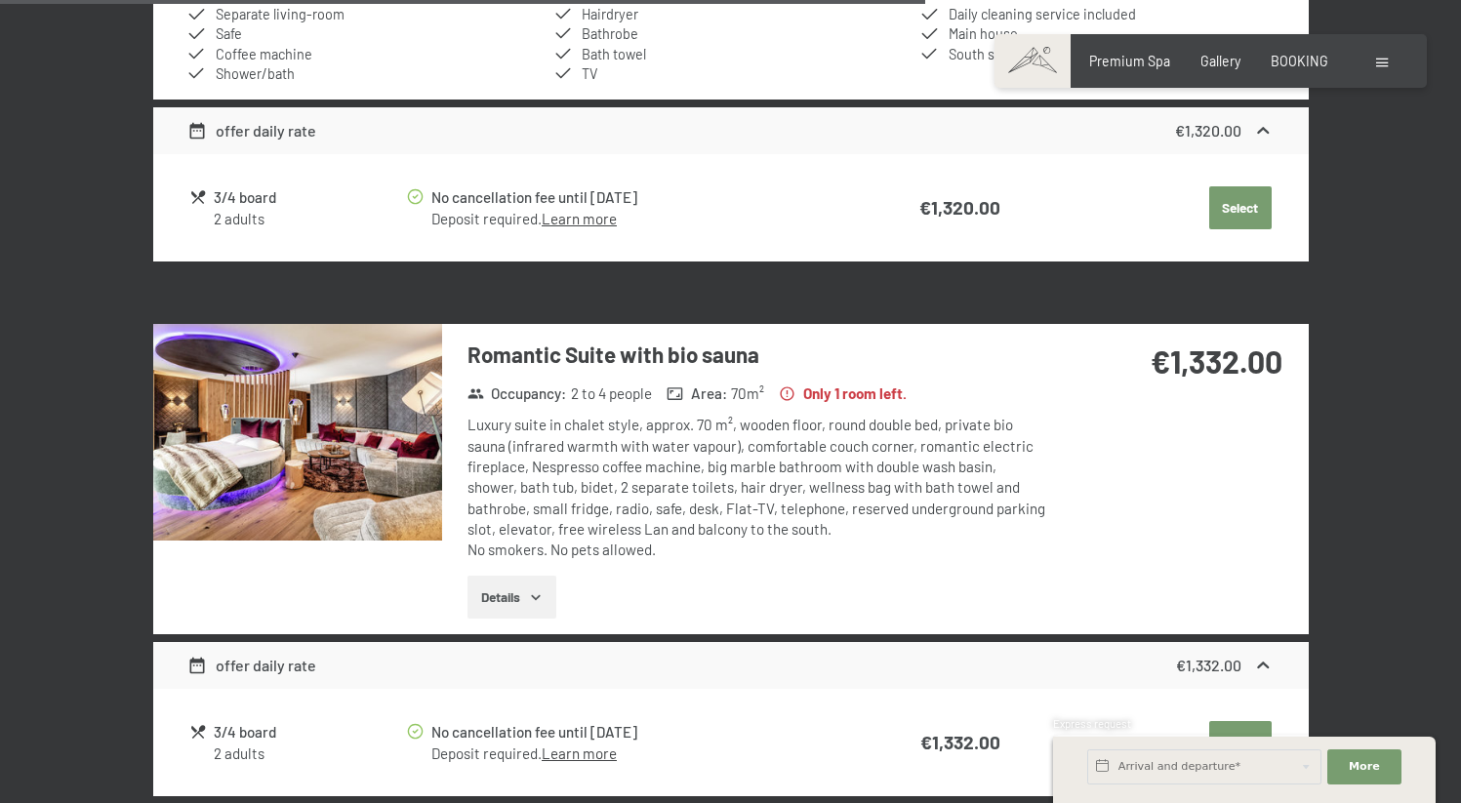
scroll to position [4345, 0]
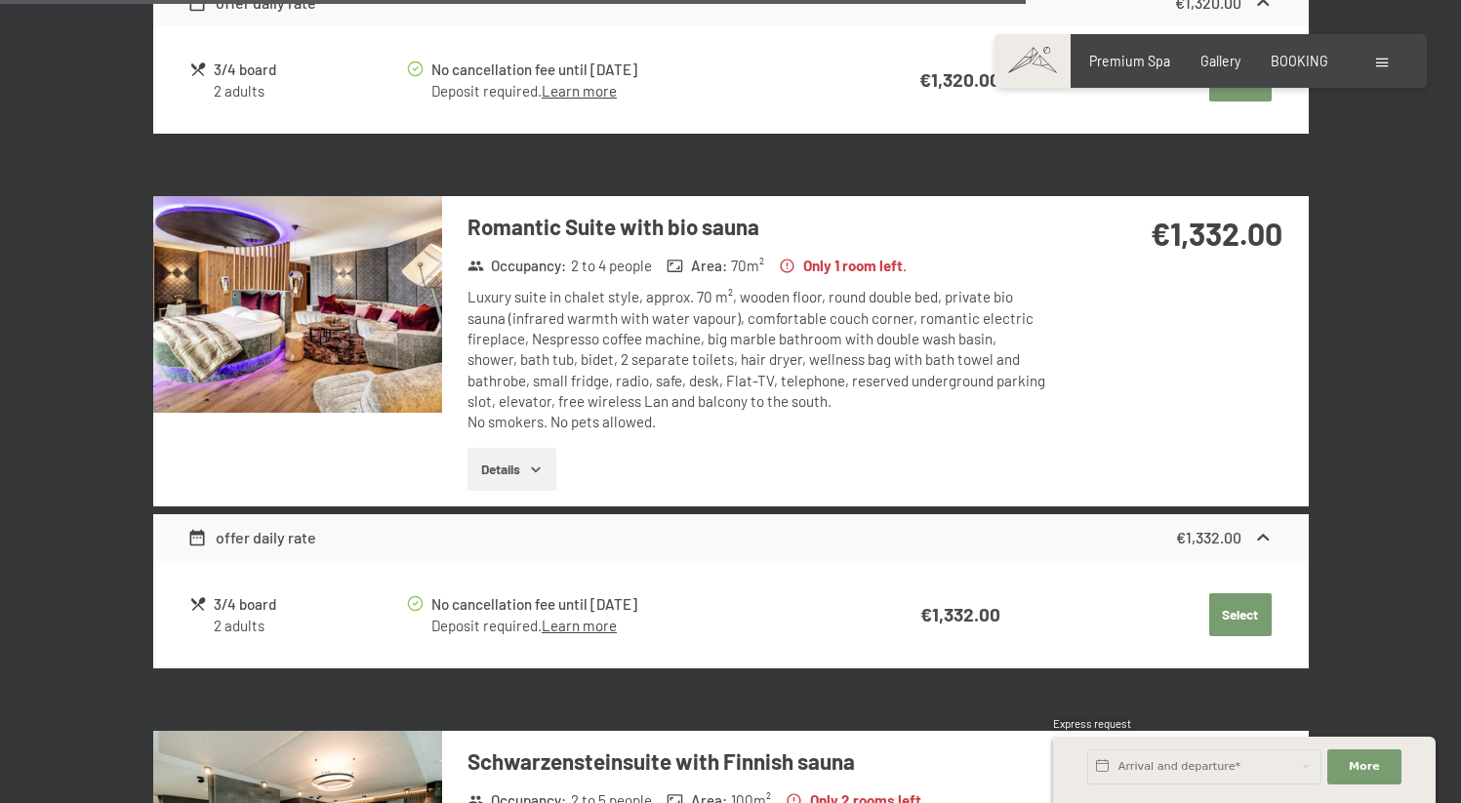
click at [513, 448] on button "Details" at bounding box center [511, 469] width 89 height 43
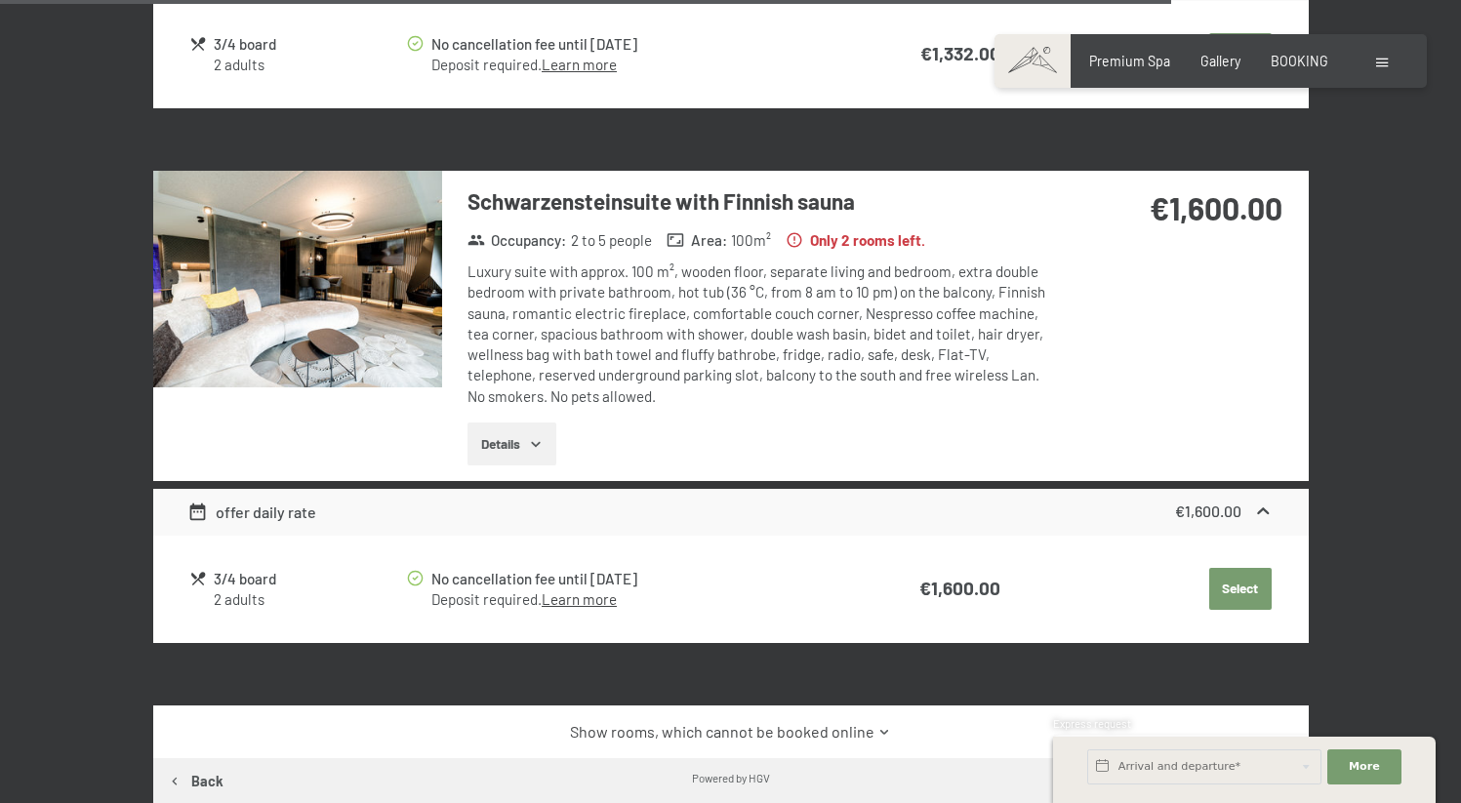
scroll to position [5185, 0]
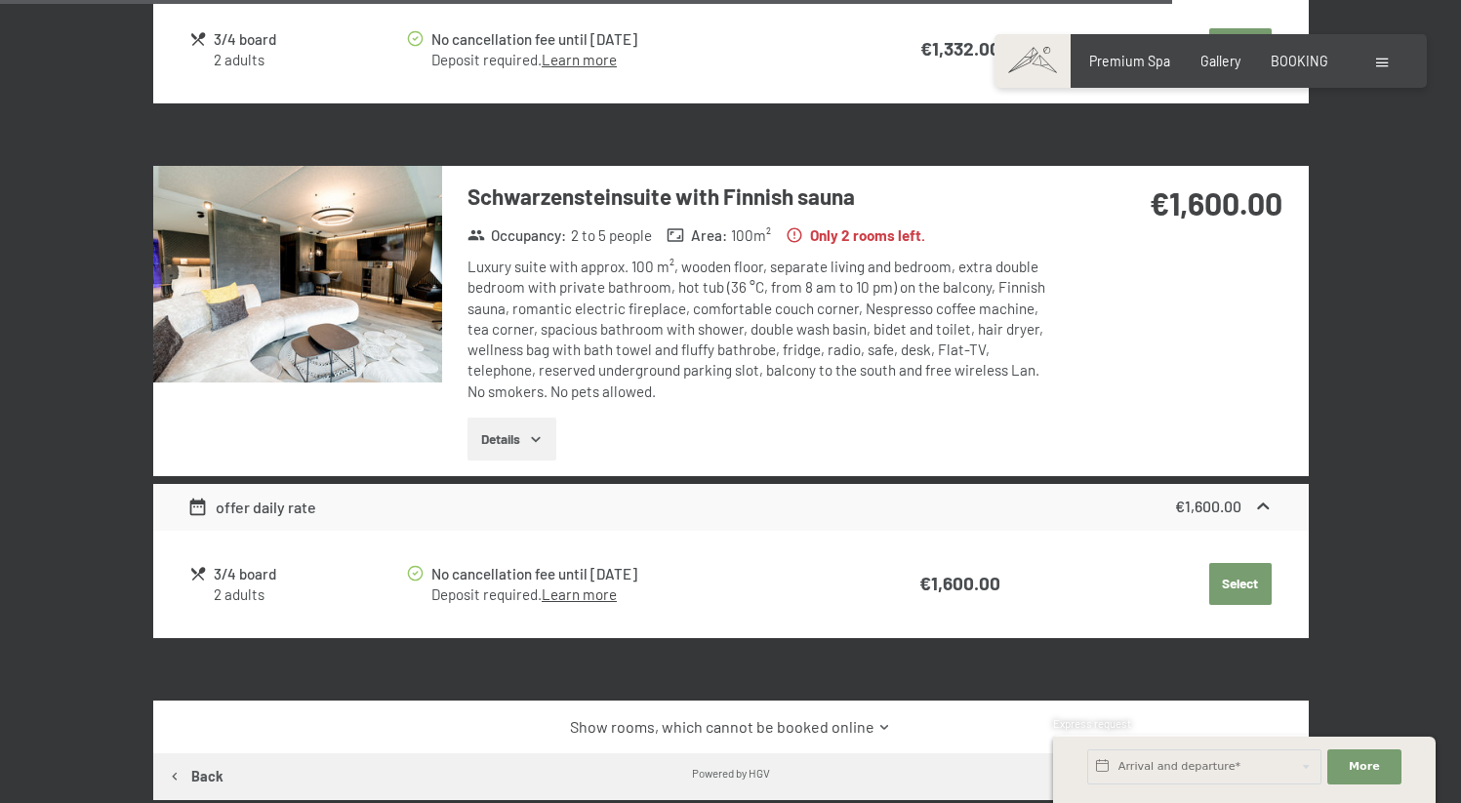
click at [530, 431] on icon "button" at bounding box center [536, 439] width 16 height 16
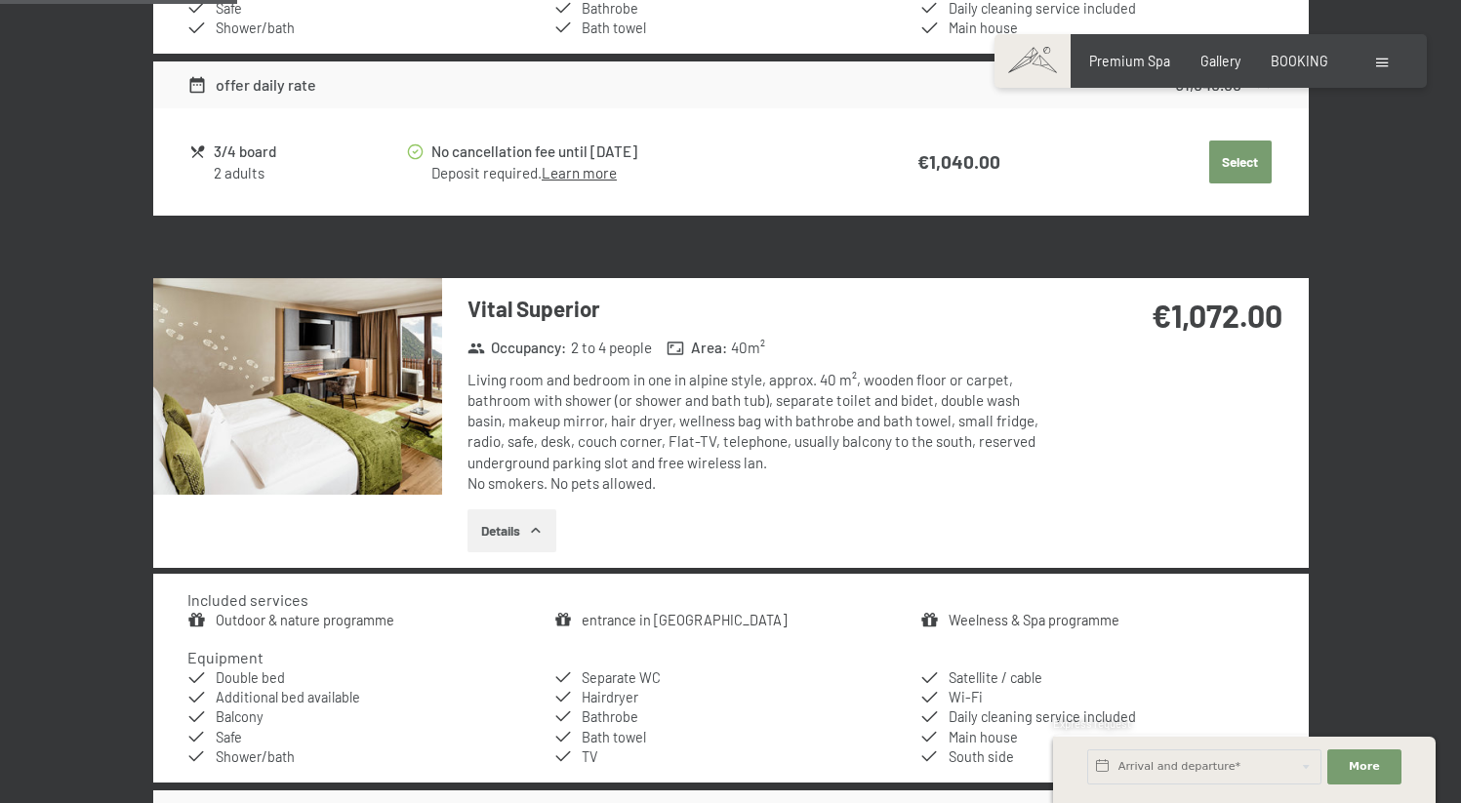
scroll to position [1102, 0]
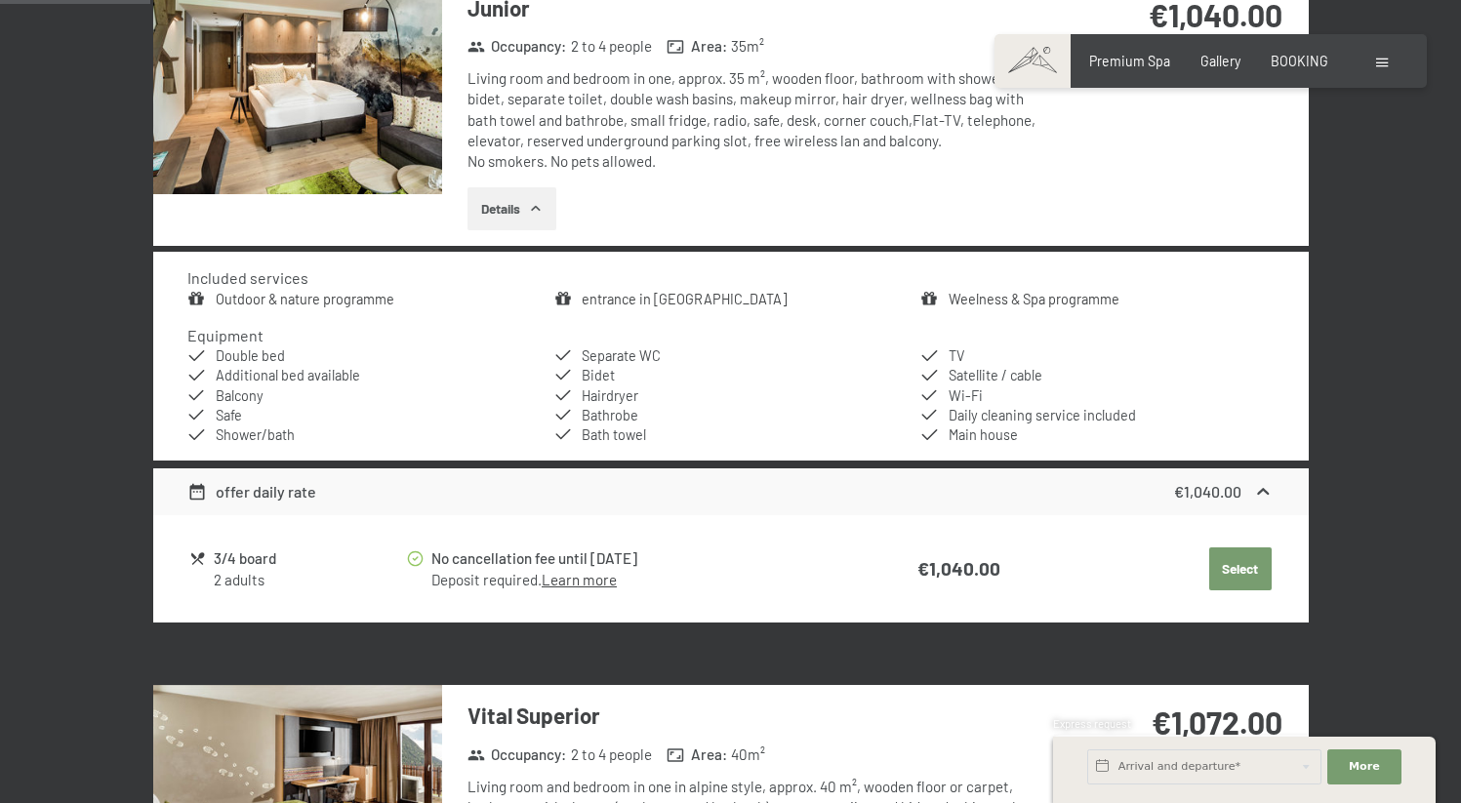
drag, startPoint x: 1468, startPoint y: 341, endPoint x: 1474, endPoint y: 140, distance: 201.1
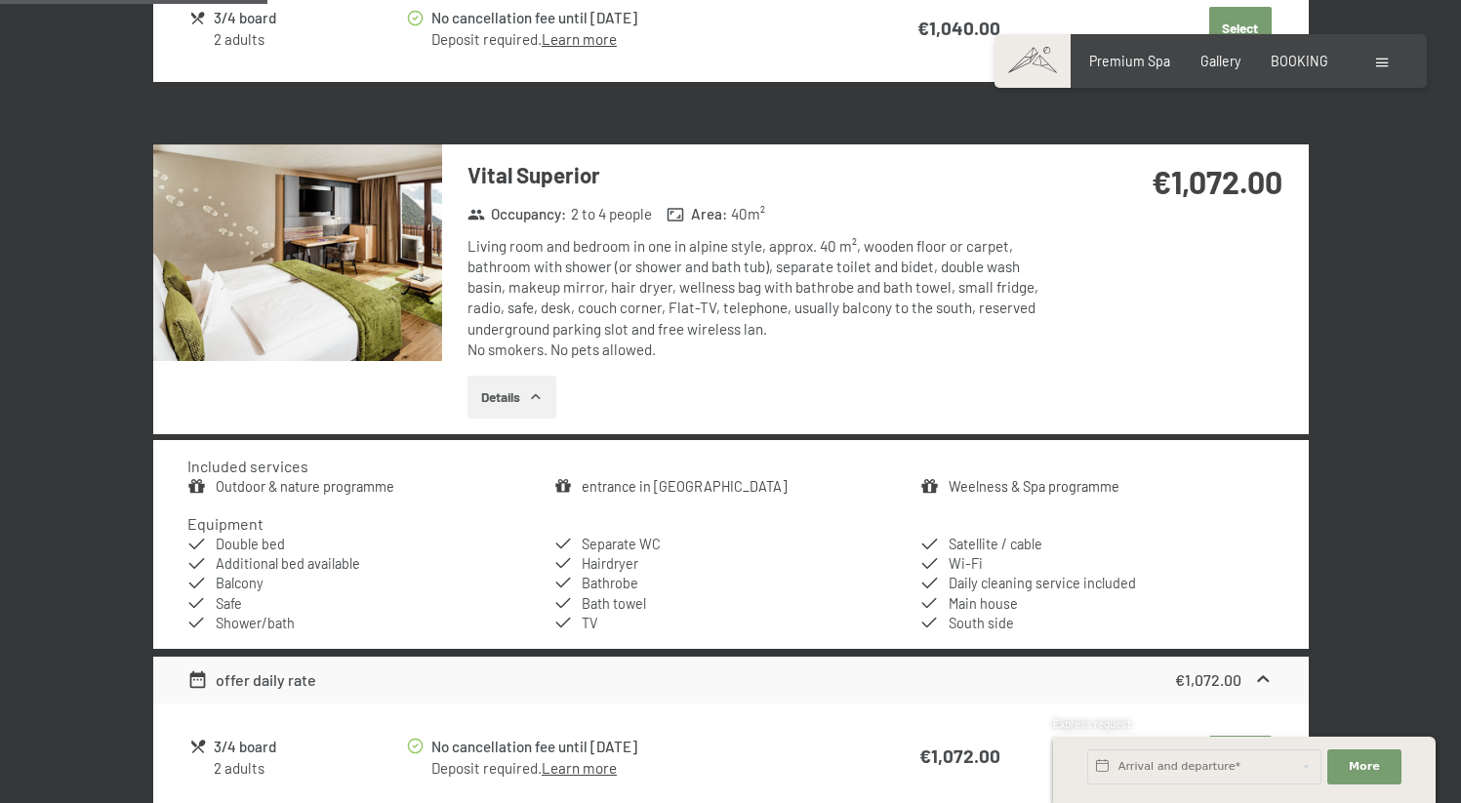
scroll to position [1244, 0]
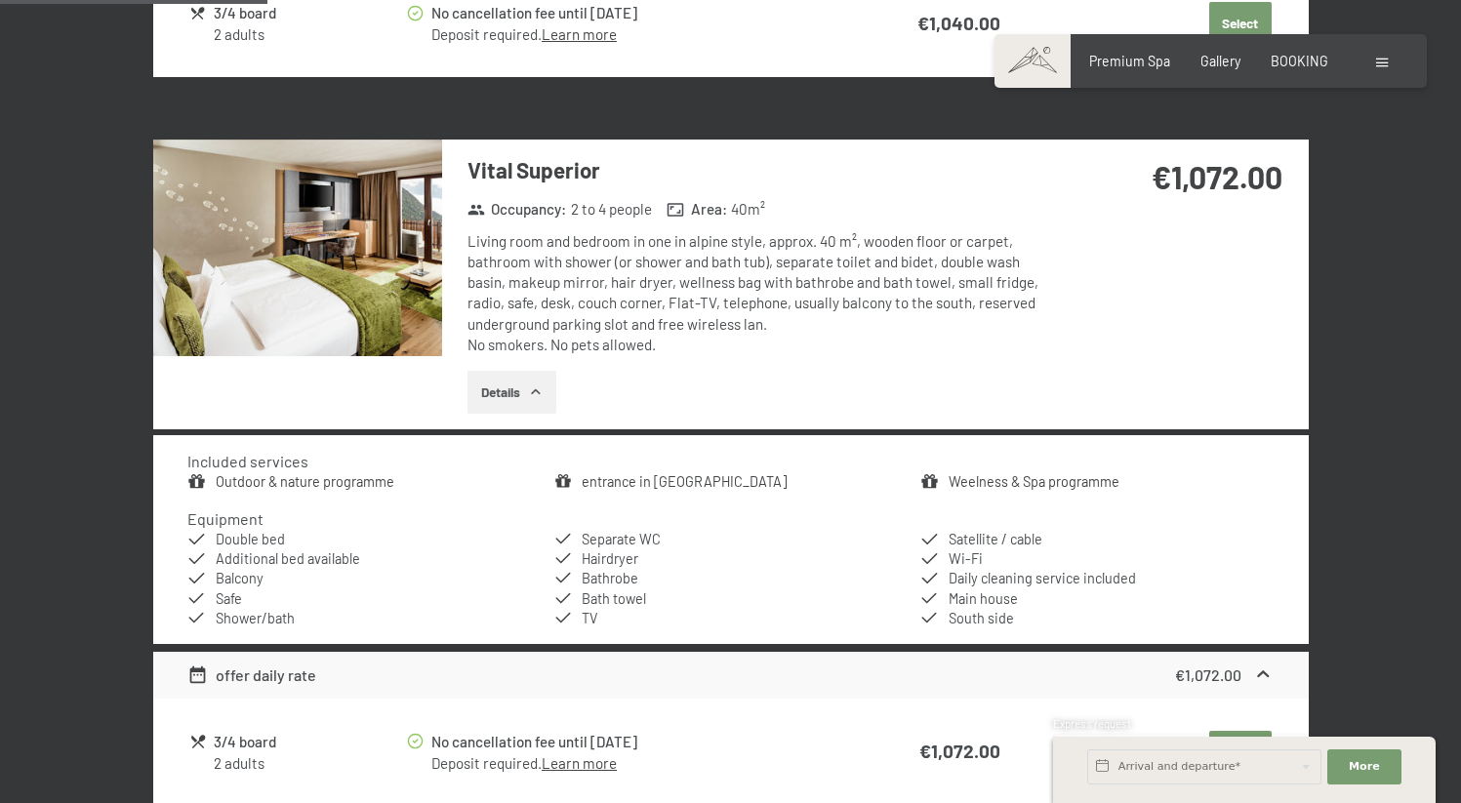
drag, startPoint x: 1469, startPoint y: 336, endPoint x: 1474, endPoint y: 173, distance: 163.1
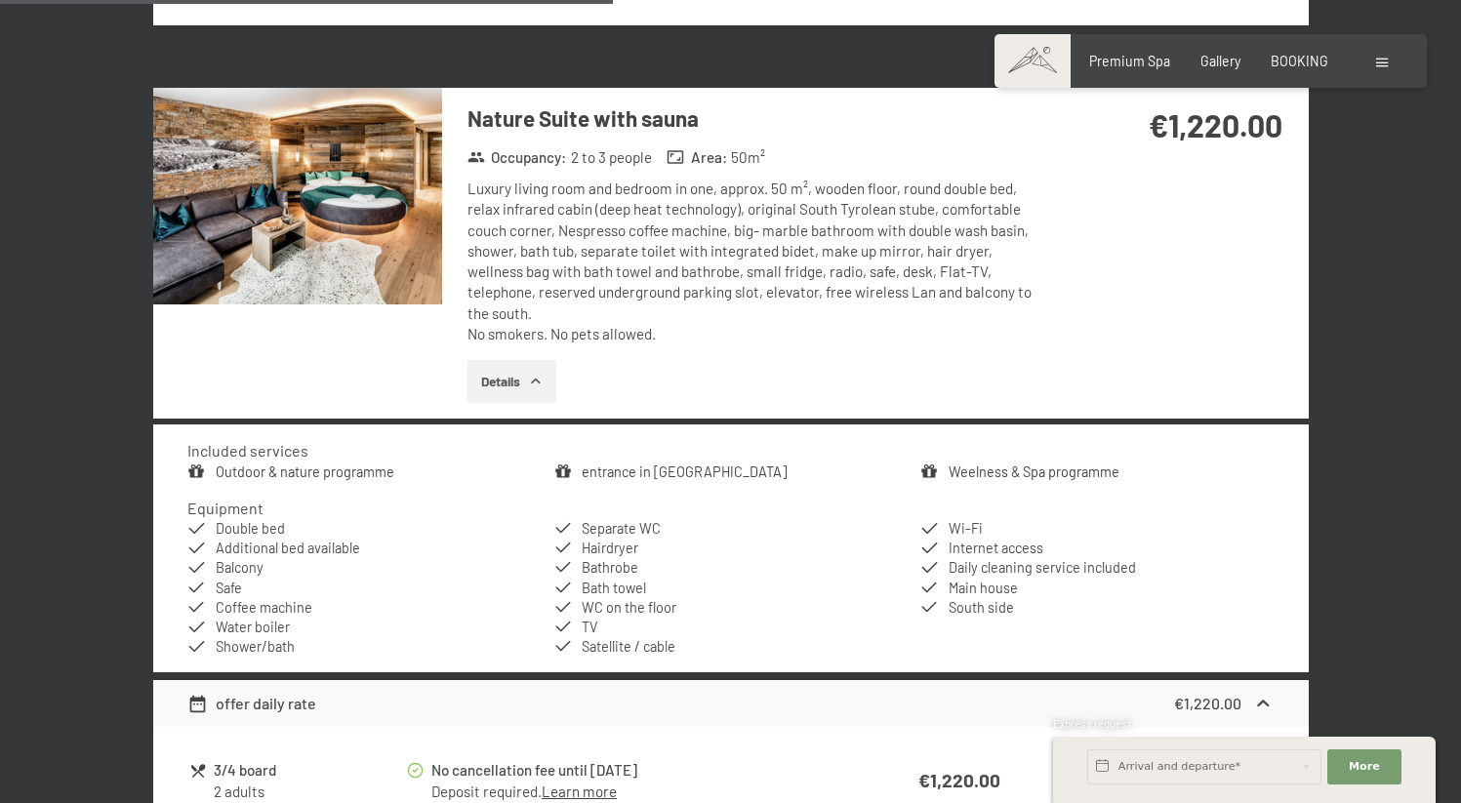
scroll to position [2862, 0]
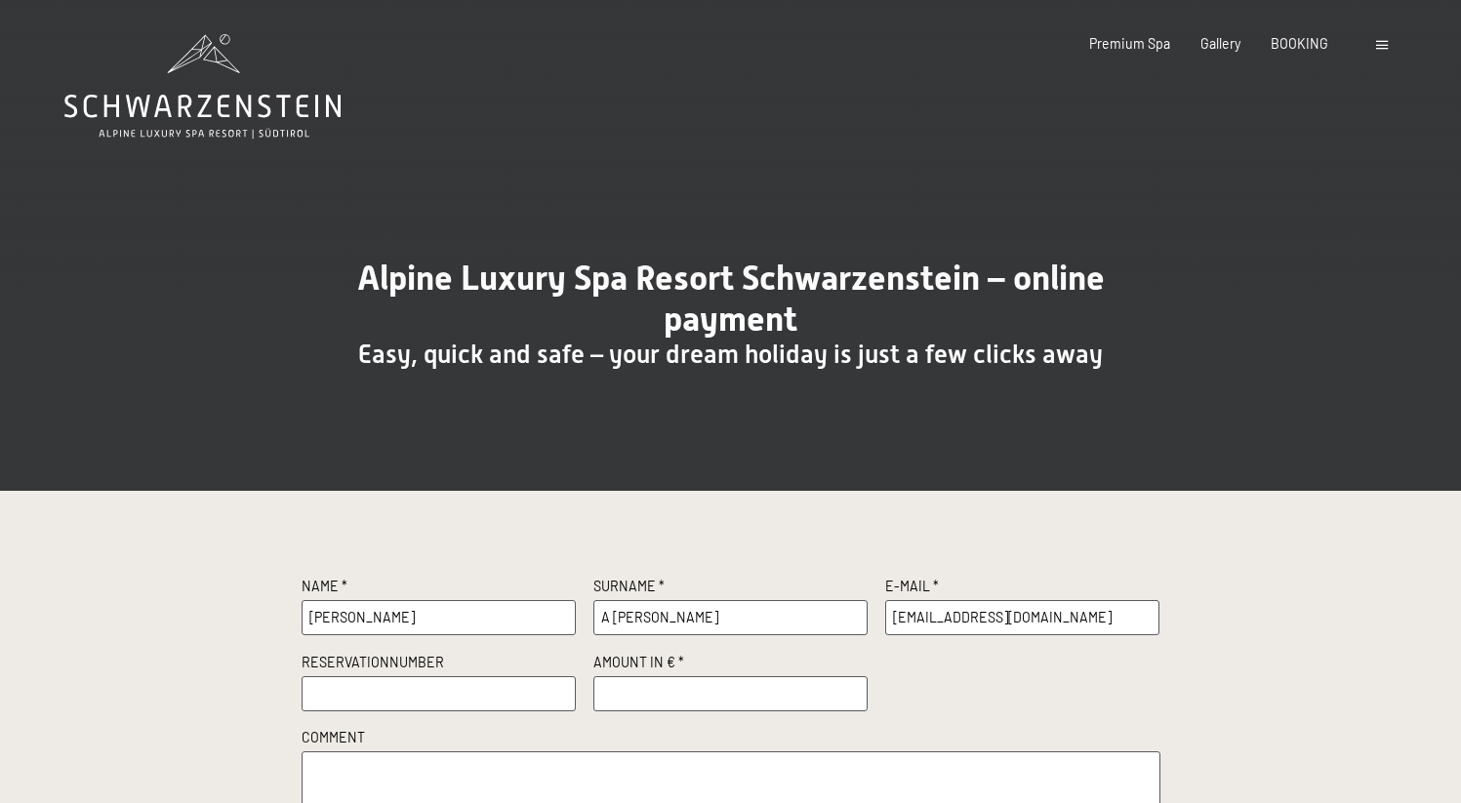
click at [613, 616] on input "A [PERSON_NAME]" at bounding box center [730, 617] width 275 height 35
type input "[PERSON_NAME]"
click at [468, 693] on input "text" at bounding box center [439, 693] width 275 height 35
paste input "R56258"
type input "R56258"
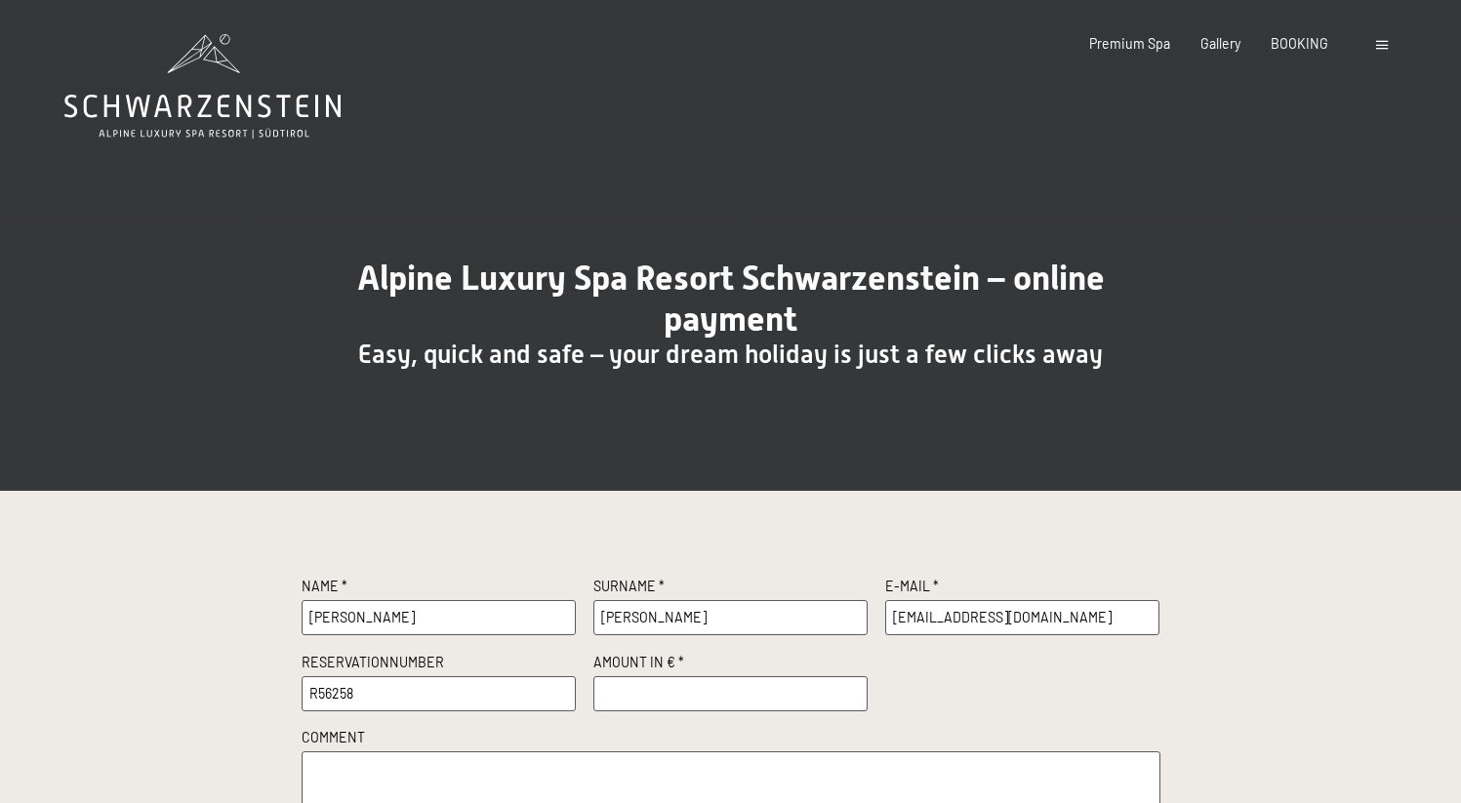
click at [634, 701] on input "number" at bounding box center [730, 693] width 275 height 35
type input "500.00"
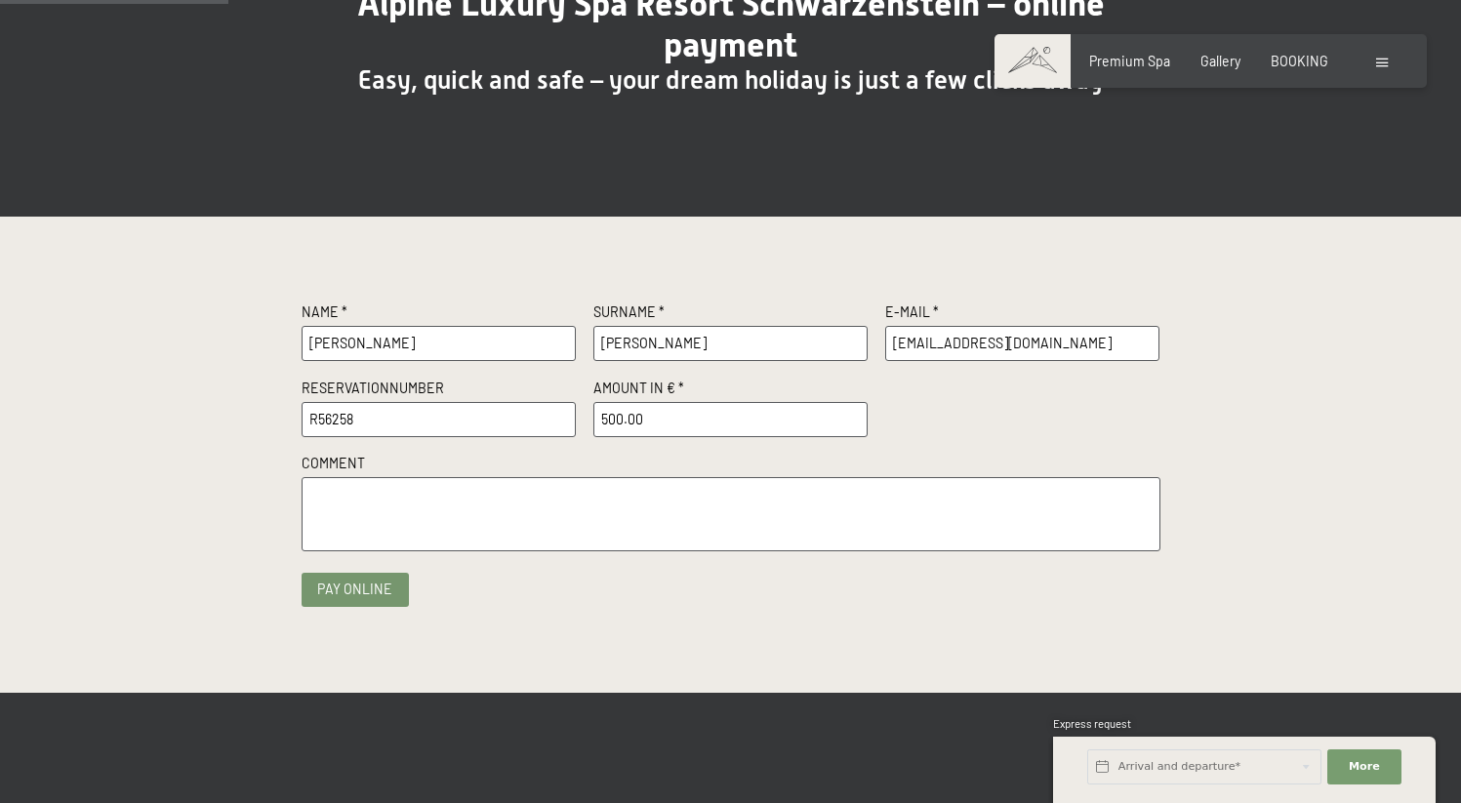
scroll to position [337, 0]
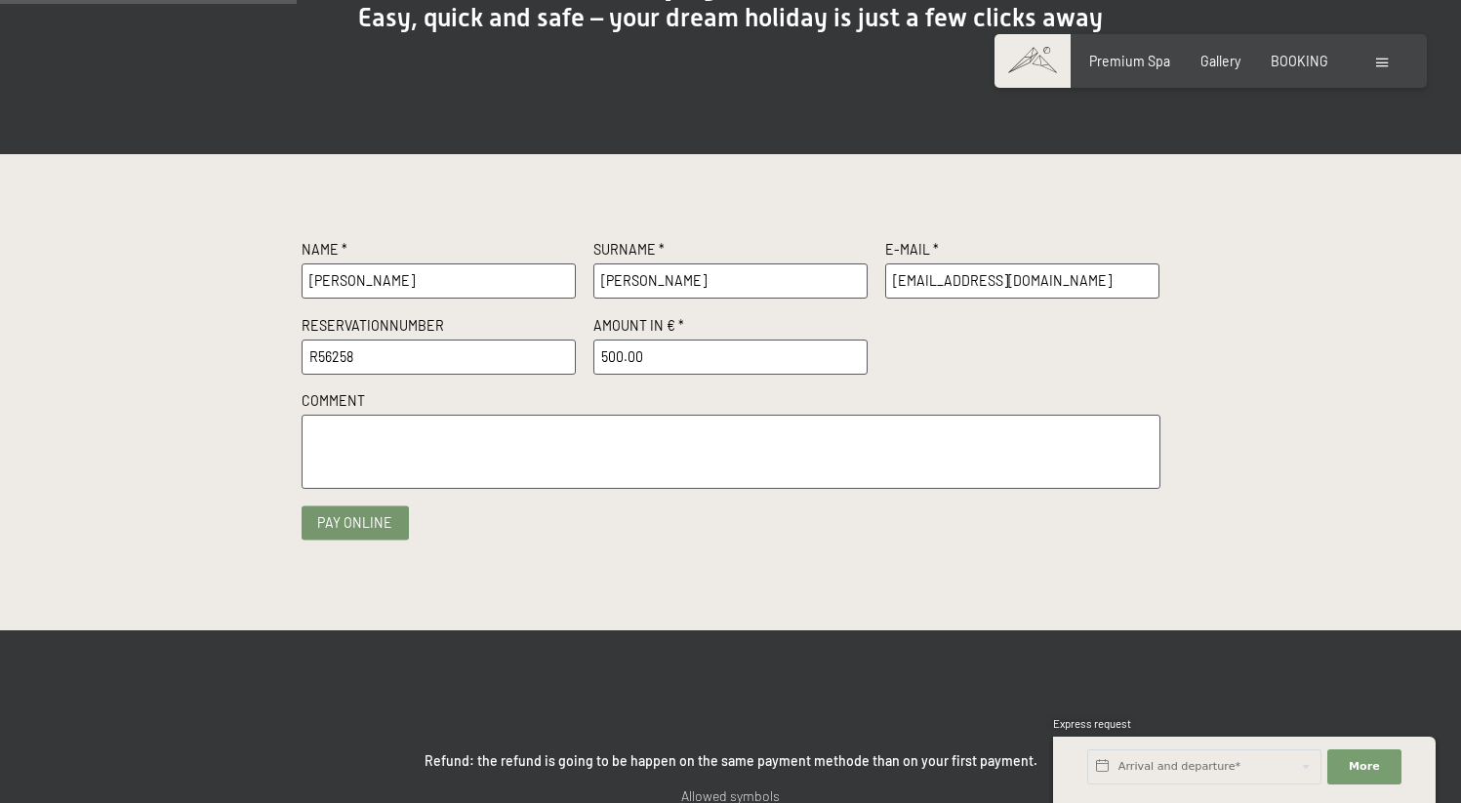
click at [352, 533] on button "Pay online" at bounding box center [355, 522] width 107 height 34
